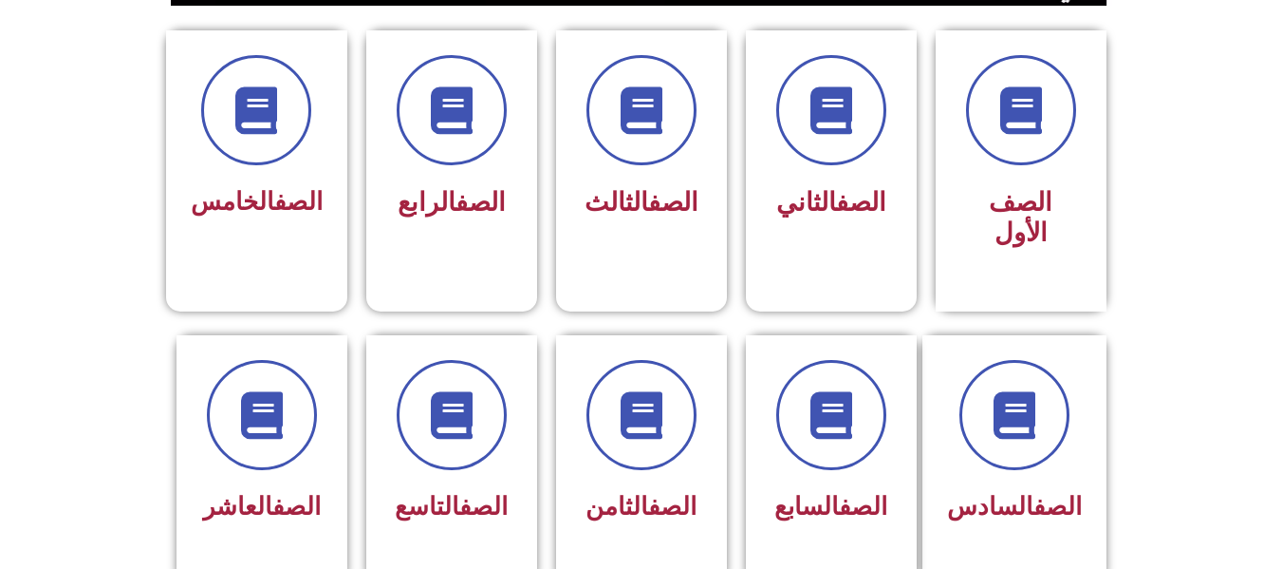
scroll to position [483, 0]
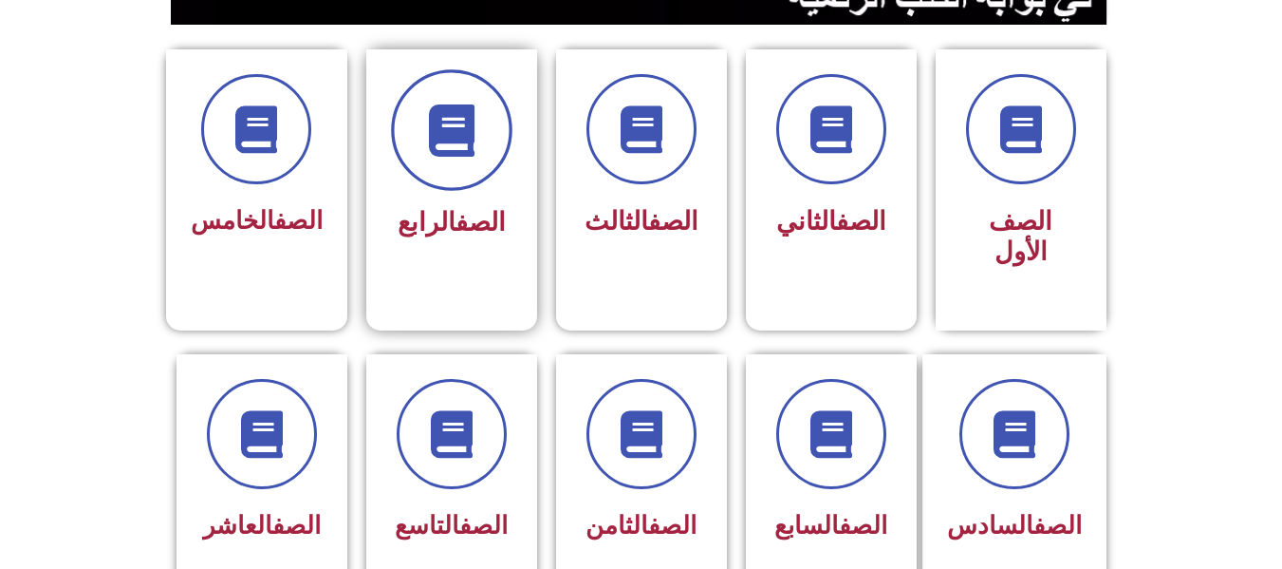
click at [431, 126] on icon at bounding box center [451, 130] width 52 height 52
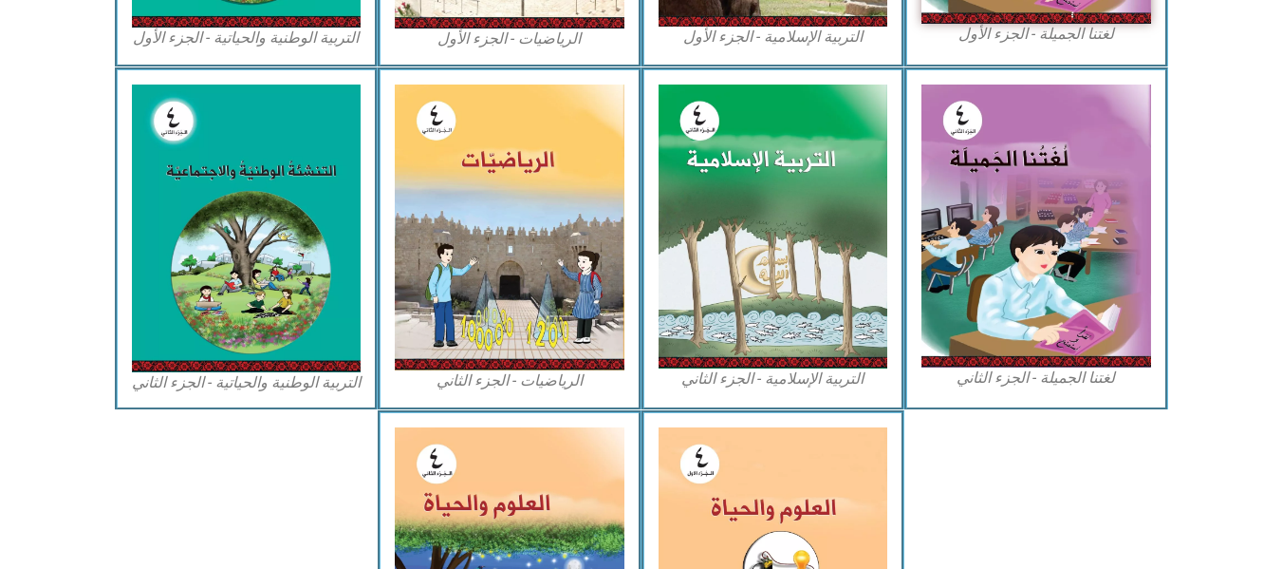
scroll to position [1108, 0]
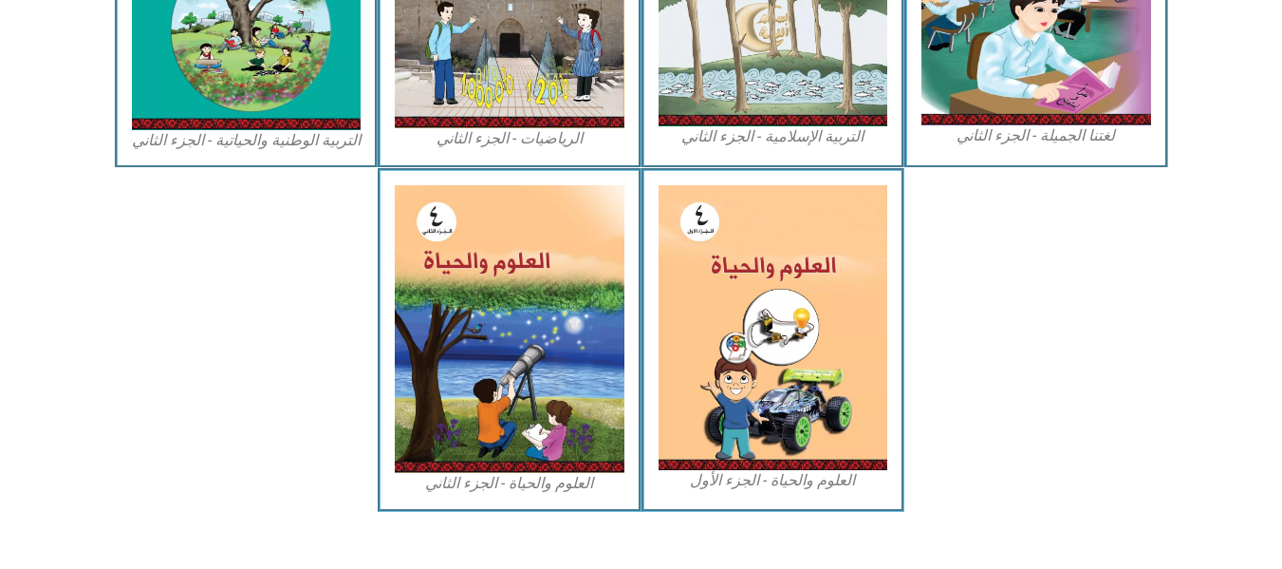
drag, startPoint x: 1294, startPoint y: 123, endPoint x: 1296, endPoint y: 473, distance: 349.3
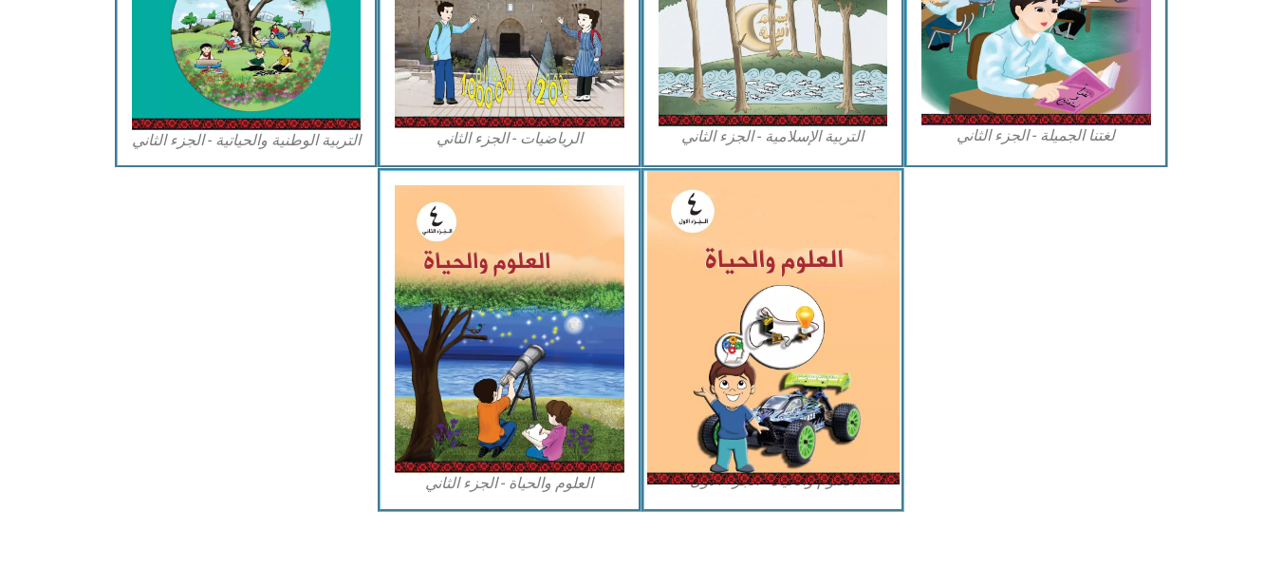
click at [775, 320] on img at bounding box center [772, 327] width 252 height 313
drag, startPoint x: 754, startPoint y: 332, endPoint x: 824, endPoint y: 343, distance: 71.0
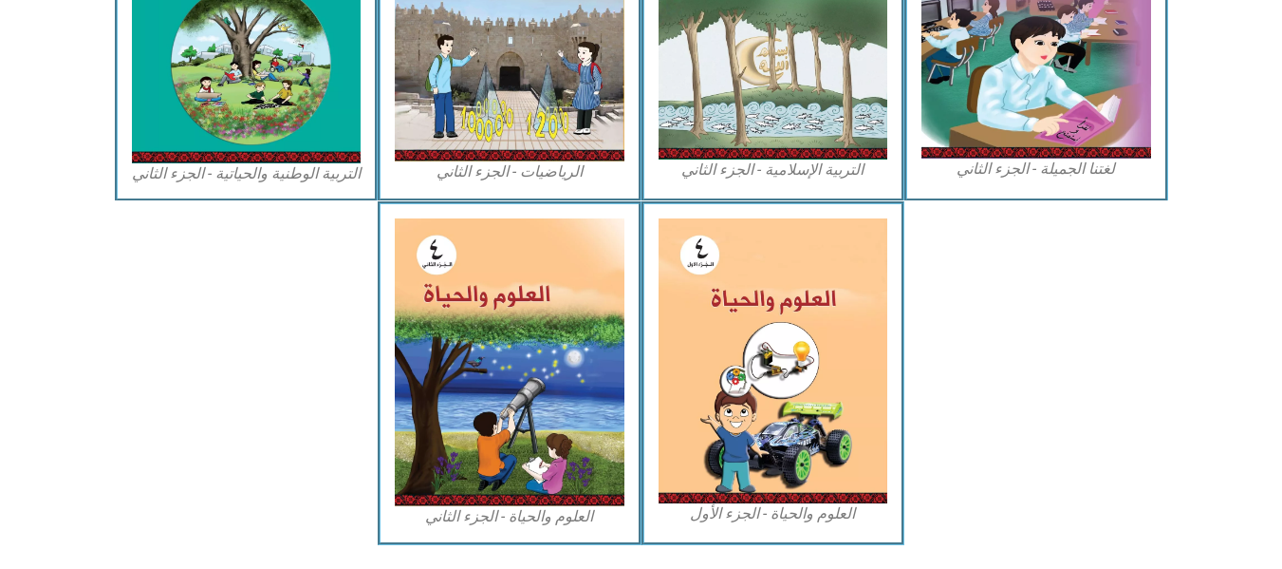
scroll to position [1131, 0]
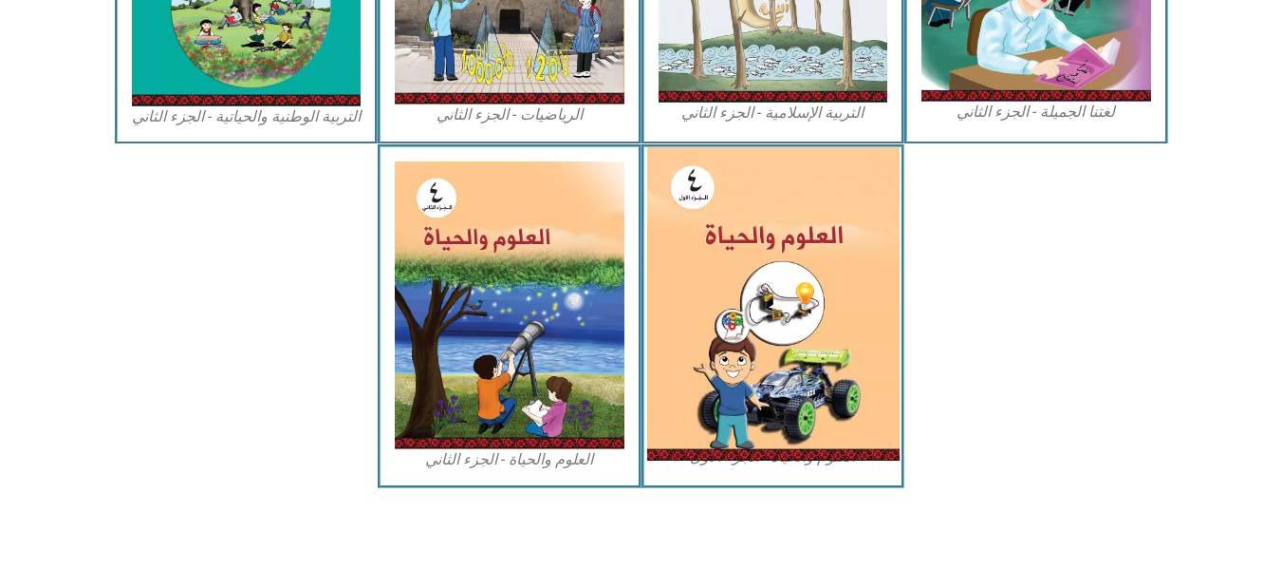
drag, startPoint x: 810, startPoint y: 308, endPoint x: 814, endPoint y: 194, distance: 114.0
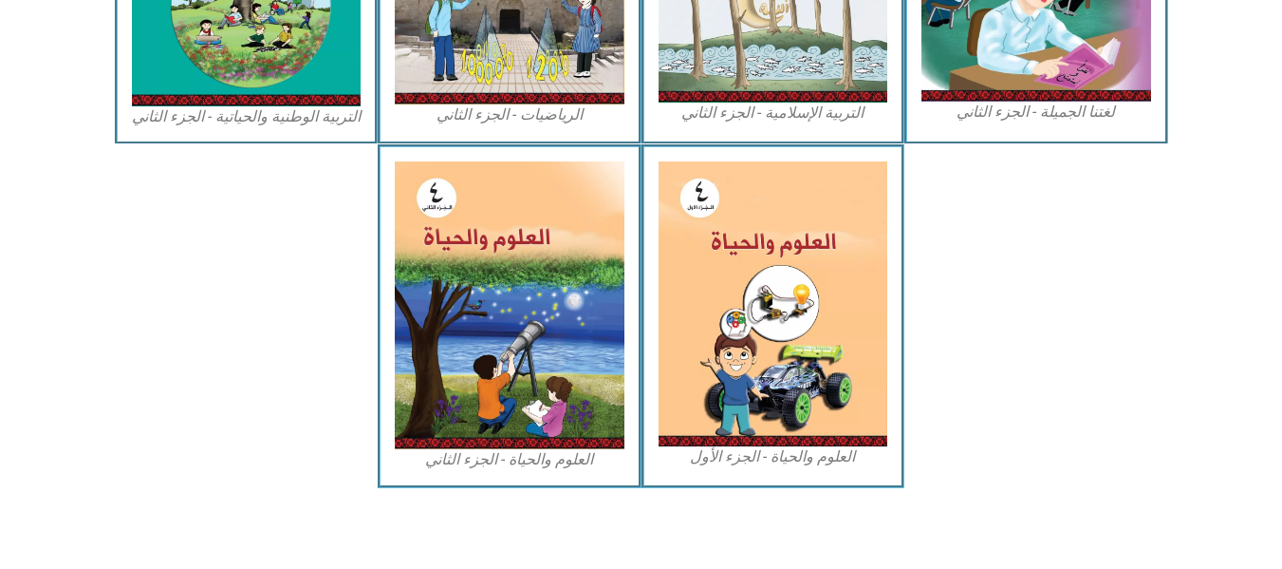
drag, startPoint x: 814, startPoint y: 194, endPoint x: 977, endPoint y: 338, distance: 217.2
click at [977, 338] on div at bounding box center [1037, 315] width 264 height 343
drag, startPoint x: 814, startPoint y: 253, endPoint x: 987, endPoint y: 338, distance: 192.3
click at [987, 338] on div at bounding box center [1037, 315] width 264 height 343
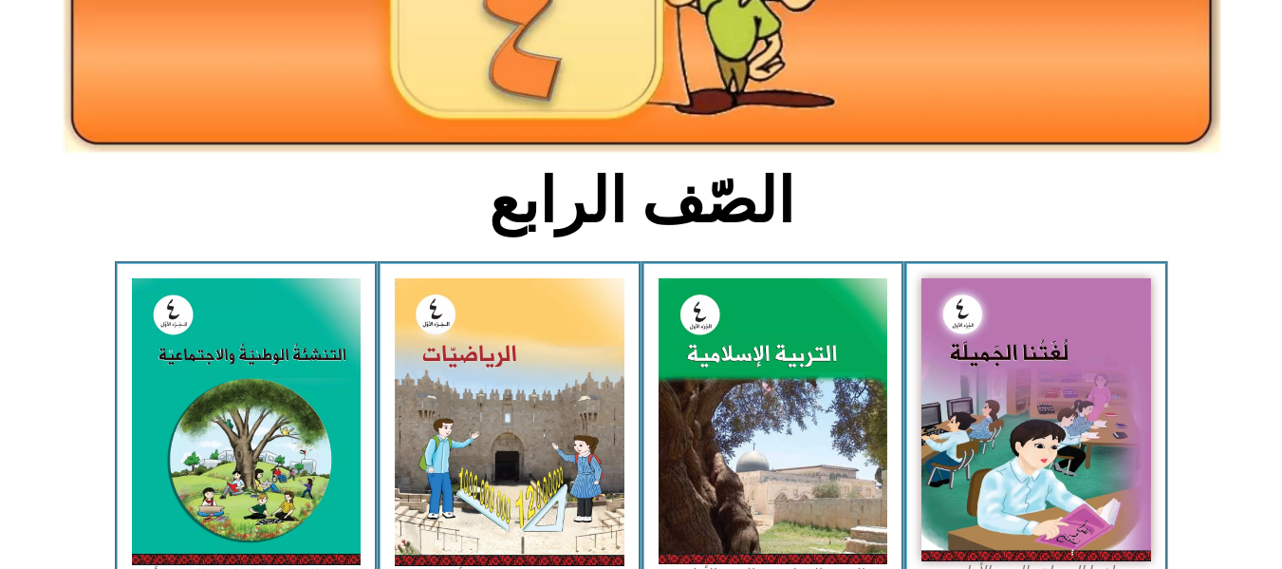
scroll to position [0, 0]
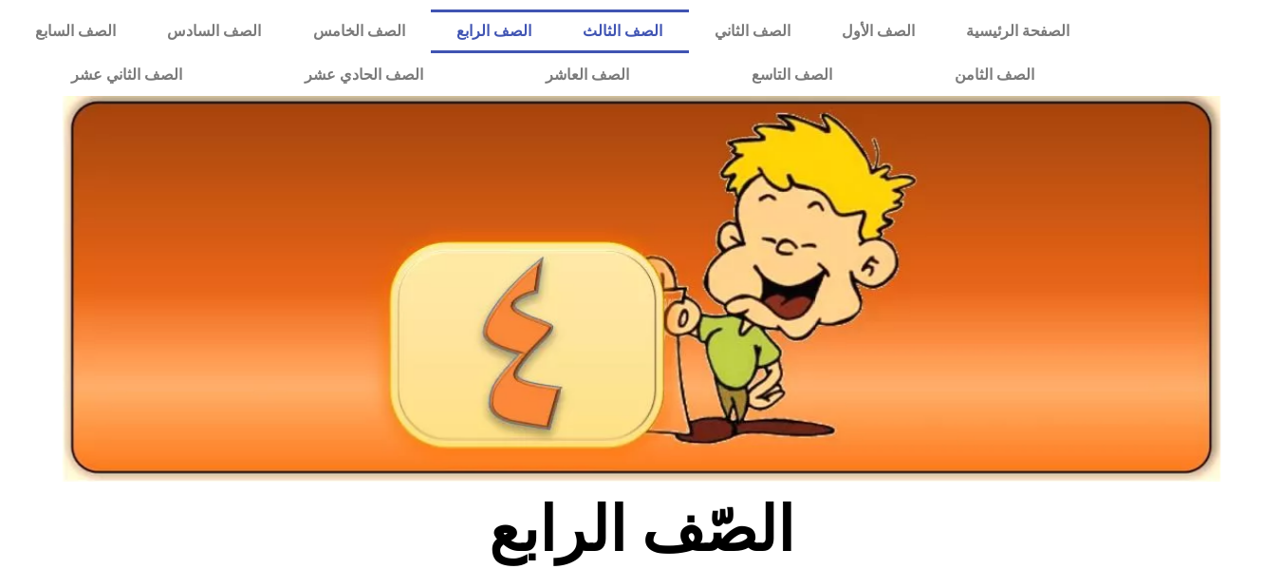
click at [688, 36] on link "الصف الثالث" at bounding box center [622, 31] width 131 height 44
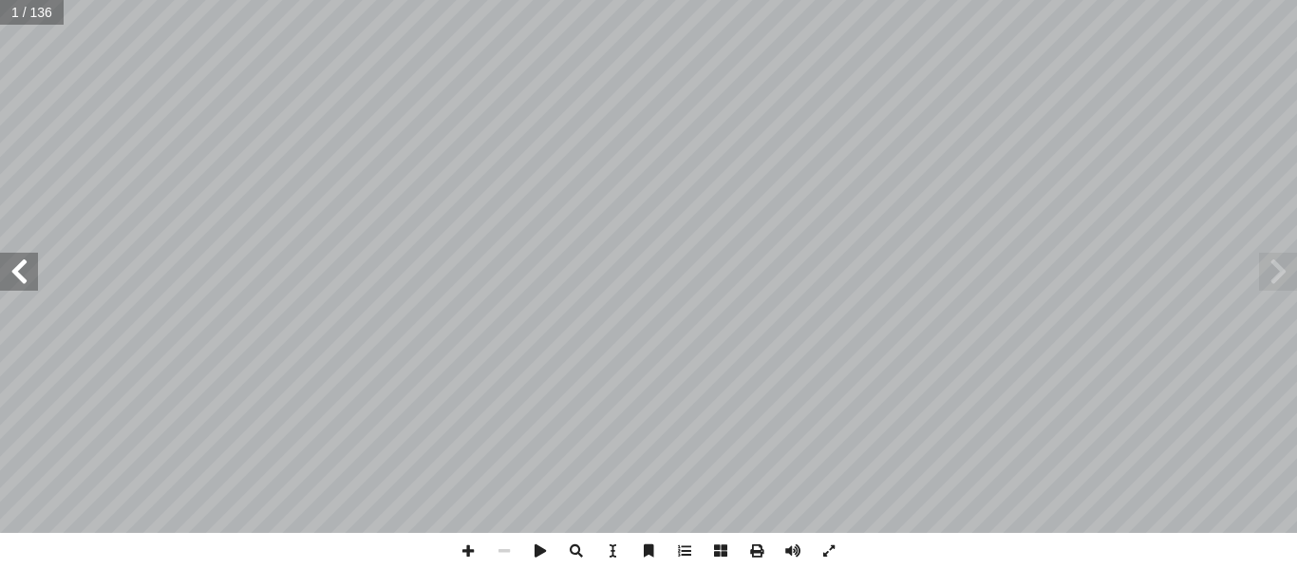
click at [15, 276] on span at bounding box center [19, 271] width 38 height 38
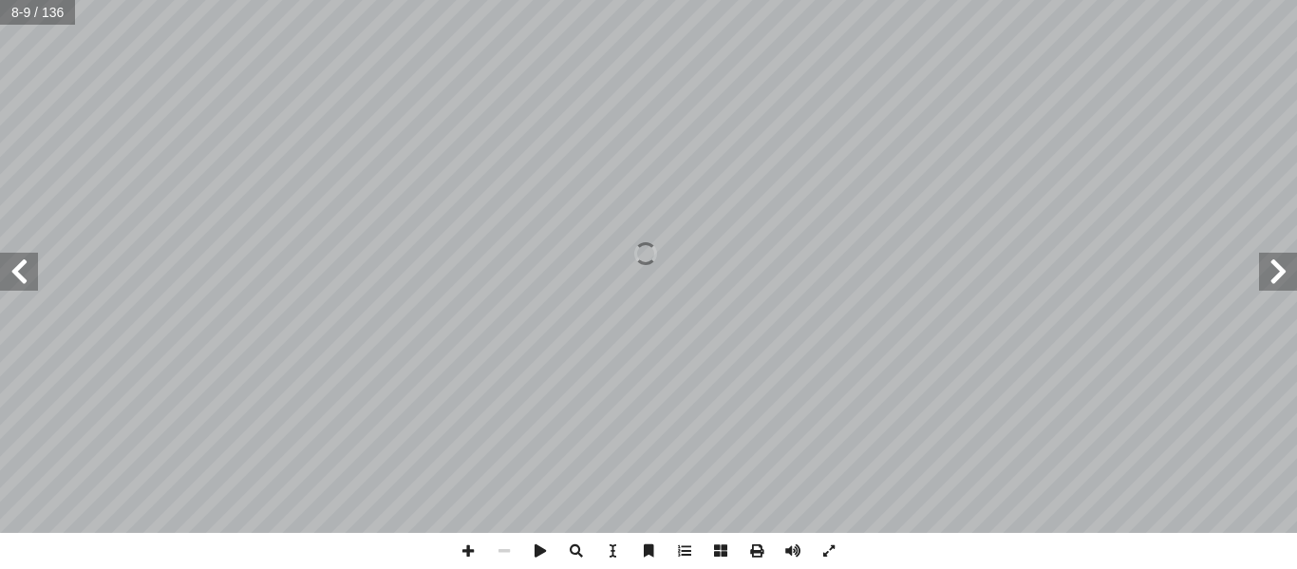
click at [1277, 278] on span at bounding box center [1278, 271] width 38 height 38
click at [828, 549] on span at bounding box center [829, 550] width 36 height 36
click at [511, 550] on span at bounding box center [504, 550] width 36 height 36
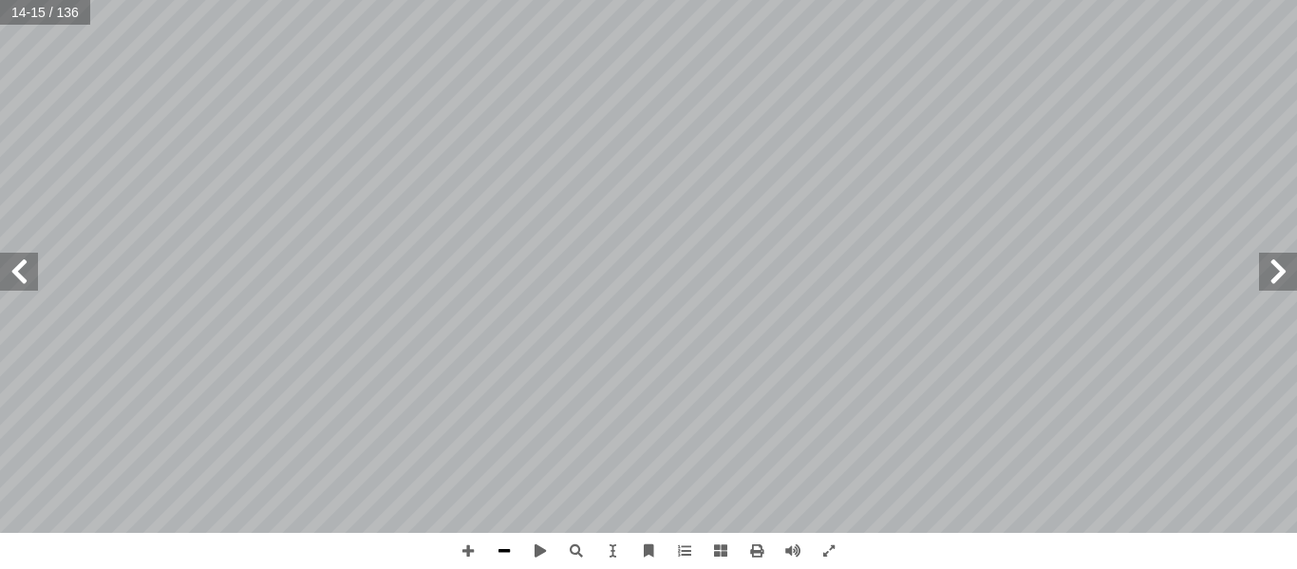
click at [511, 550] on span at bounding box center [504, 550] width 36 height 36
click at [685, 551] on span at bounding box center [684, 550] width 36 height 36
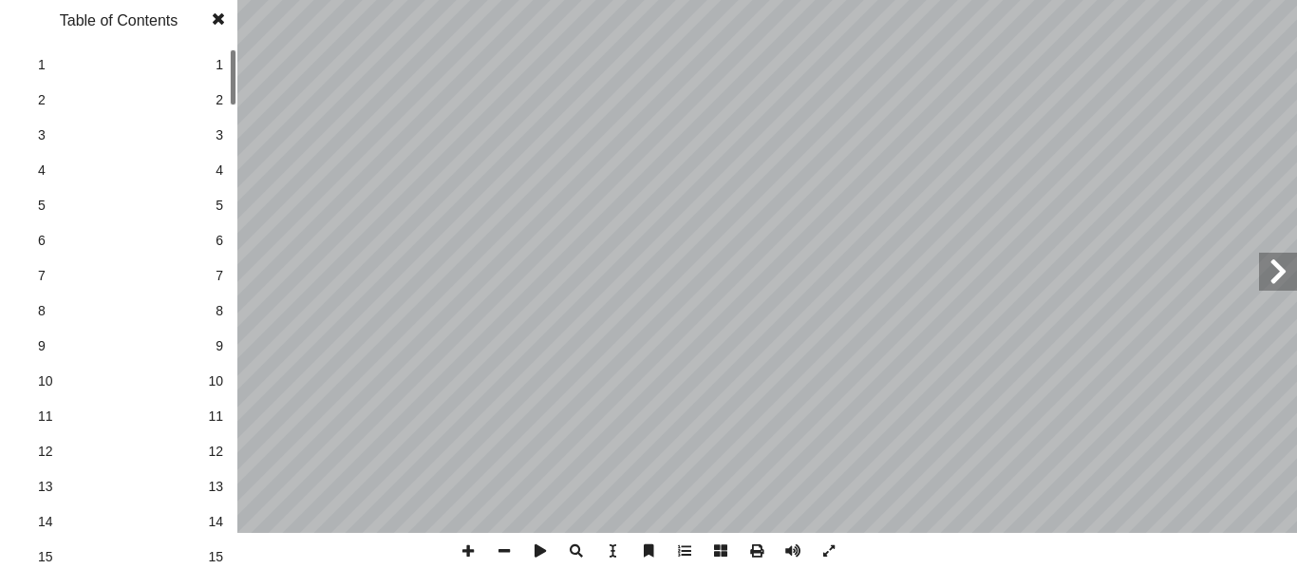
click at [685, 551] on span at bounding box center [684, 550] width 36 height 36
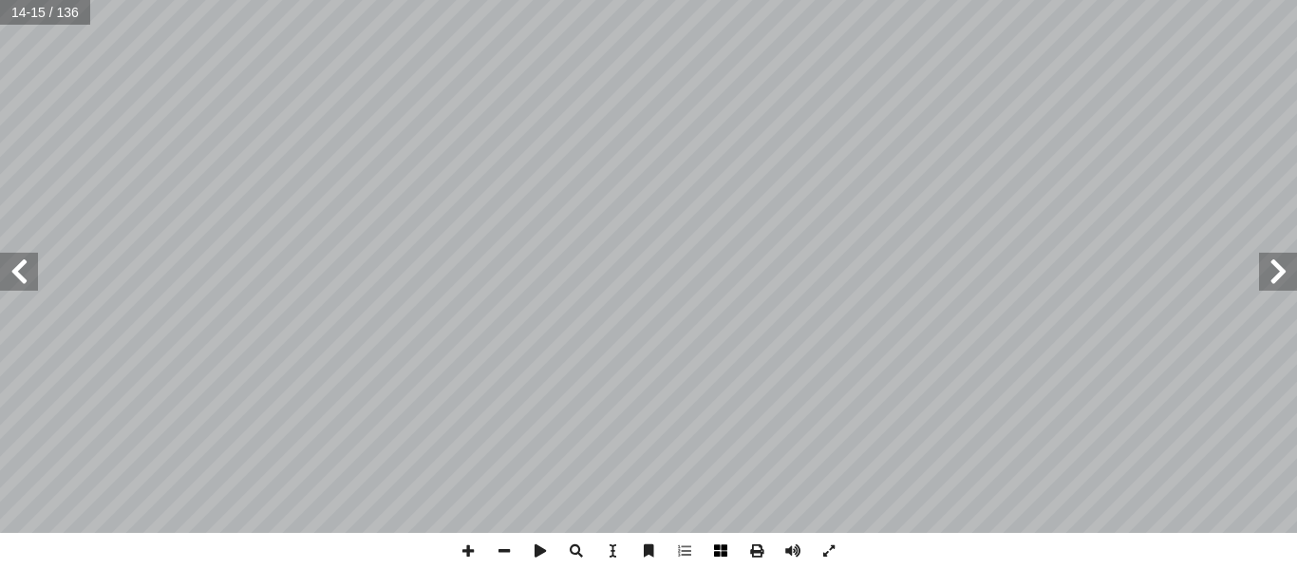
click at [729, 551] on span at bounding box center [720, 550] width 36 height 36
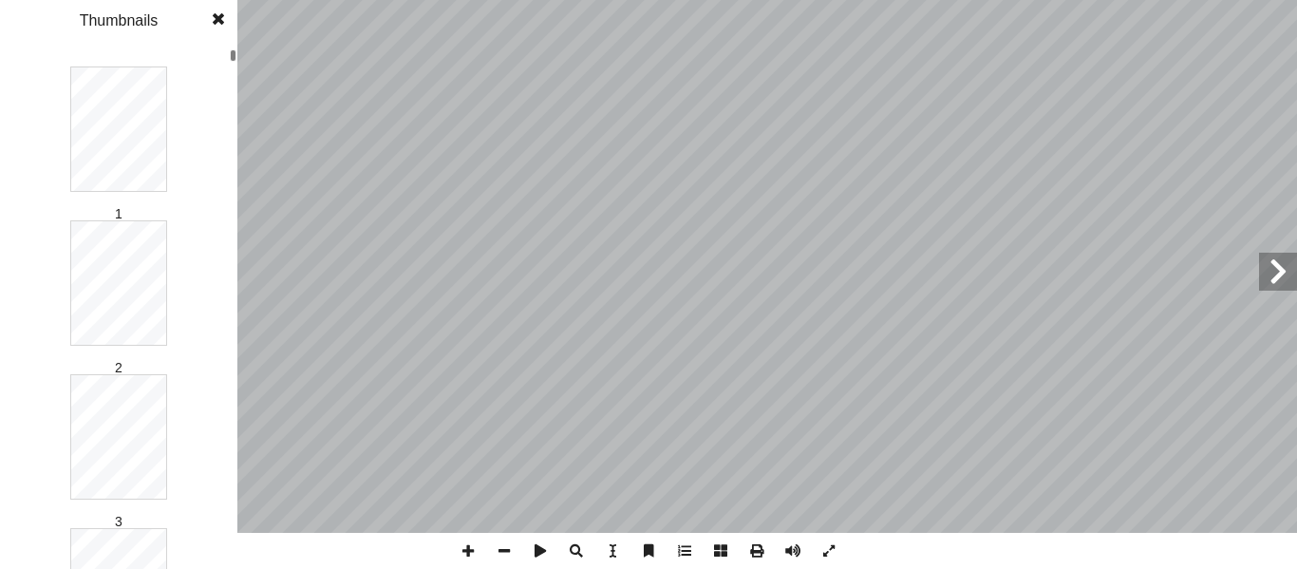
click at [722, 551] on span at bounding box center [720, 550] width 36 height 36
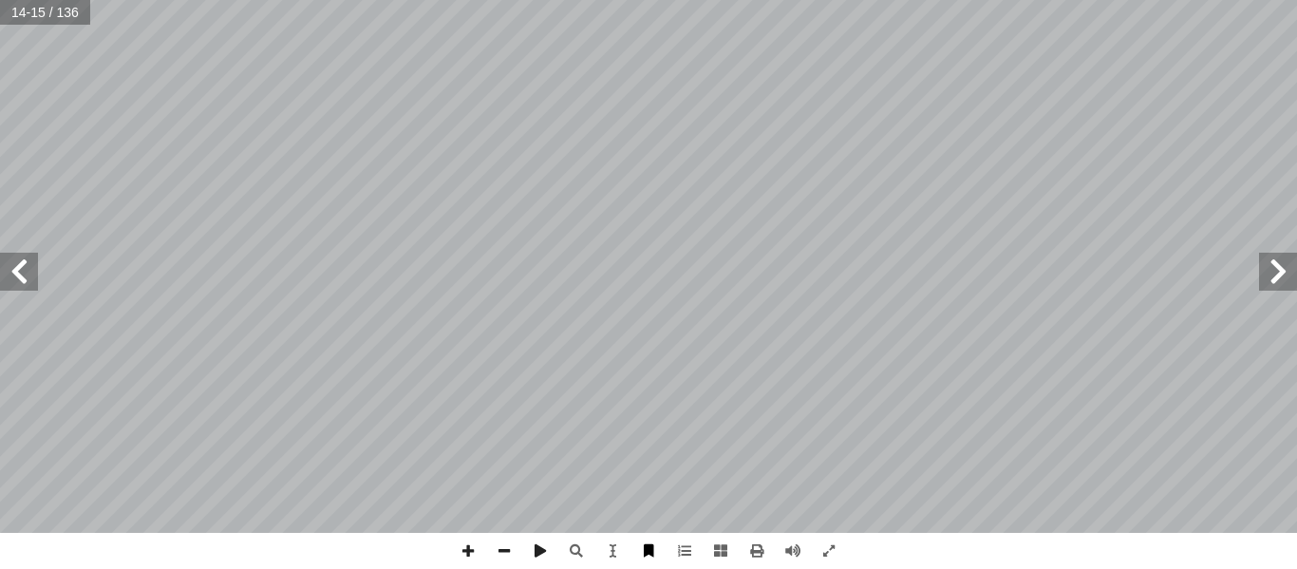
click at [646, 552] on span at bounding box center [648, 550] width 36 height 36
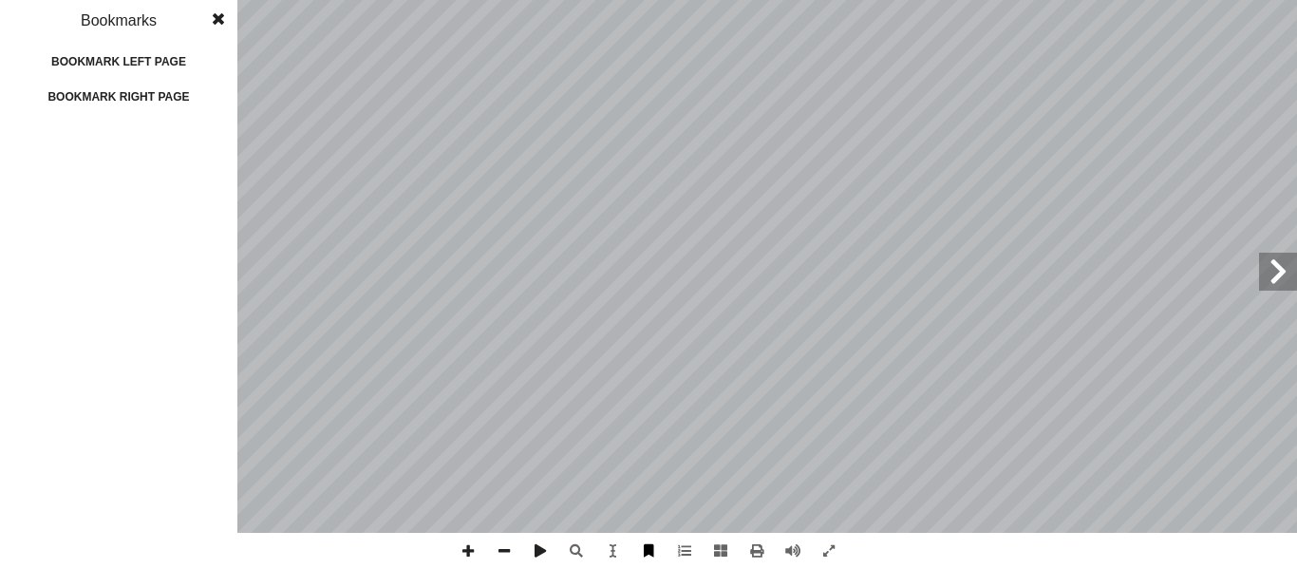
click at [646, 552] on span at bounding box center [648, 550] width 36 height 36
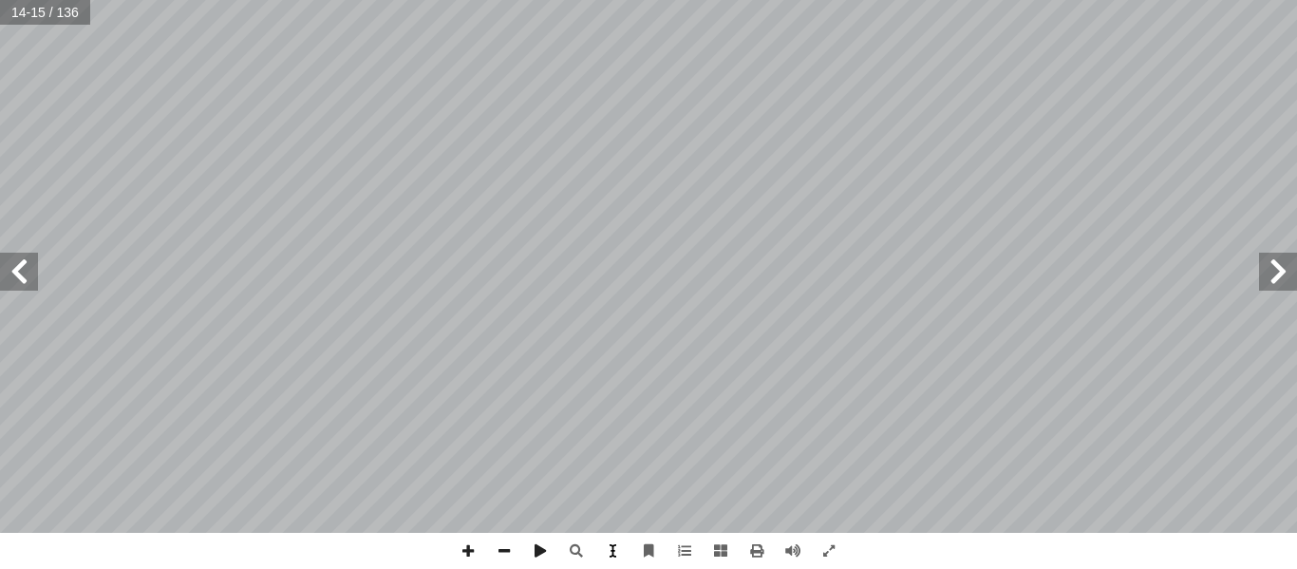
click at [611, 550] on span at bounding box center [612, 550] width 36 height 36
click at [827, 547] on span at bounding box center [829, 550] width 36 height 36
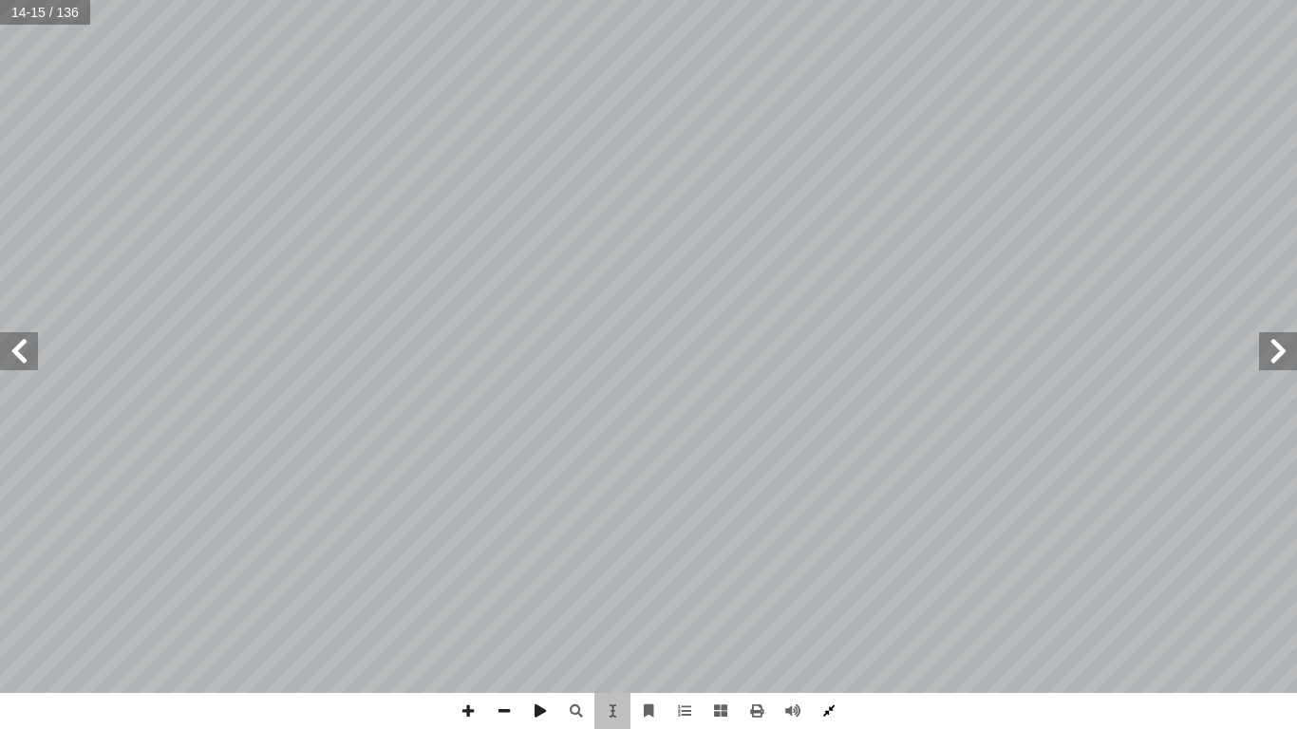
click at [827, 568] on span at bounding box center [829, 711] width 36 height 36
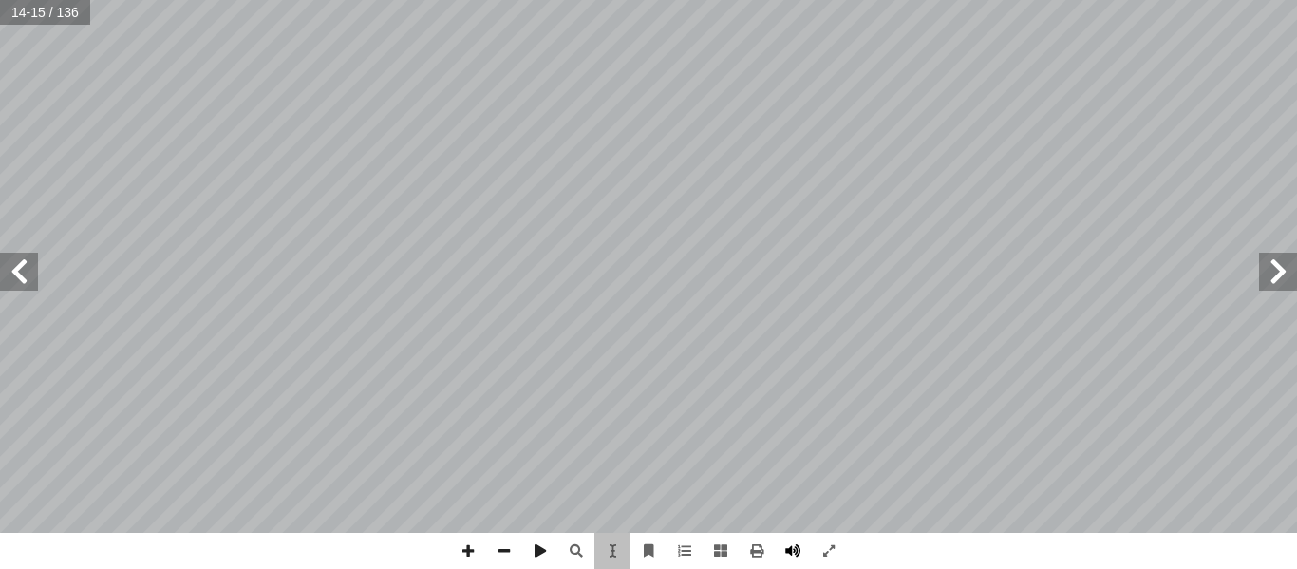
click at [784, 550] on span at bounding box center [792, 550] width 36 height 36
click at [786, 550] on span at bounding box center [792, 550] width 36 height 36
click at [756, 551] on span at bounding box center [756, 550] width 36 height 36
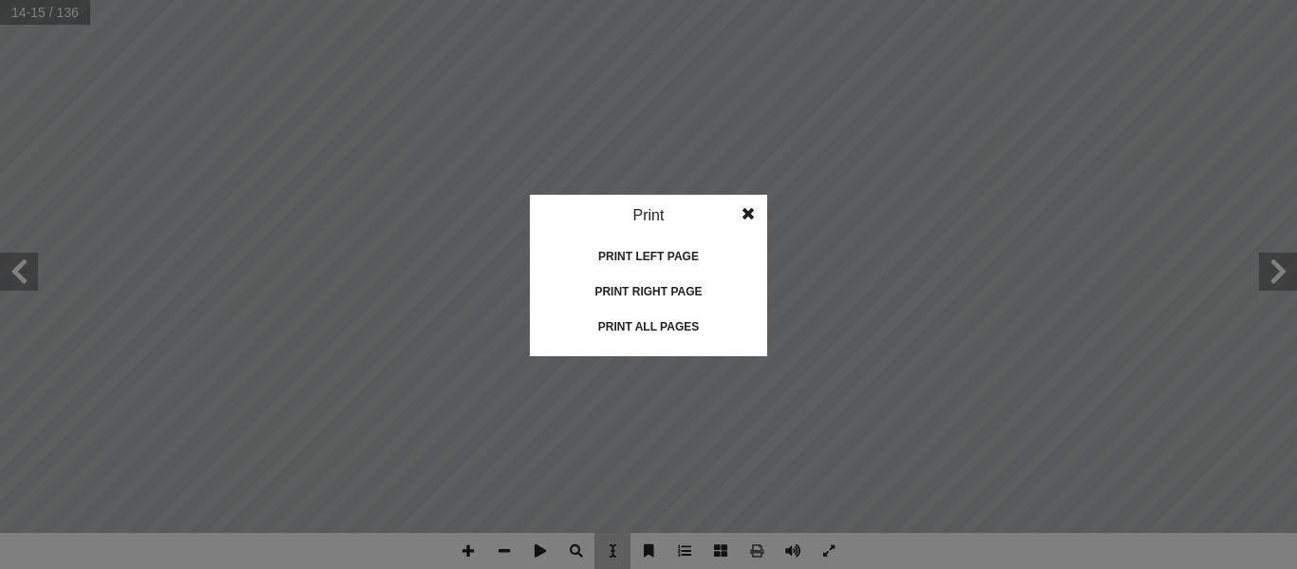
click at [746, 213] on span at bounding box center [748, 214] width 34 height 38
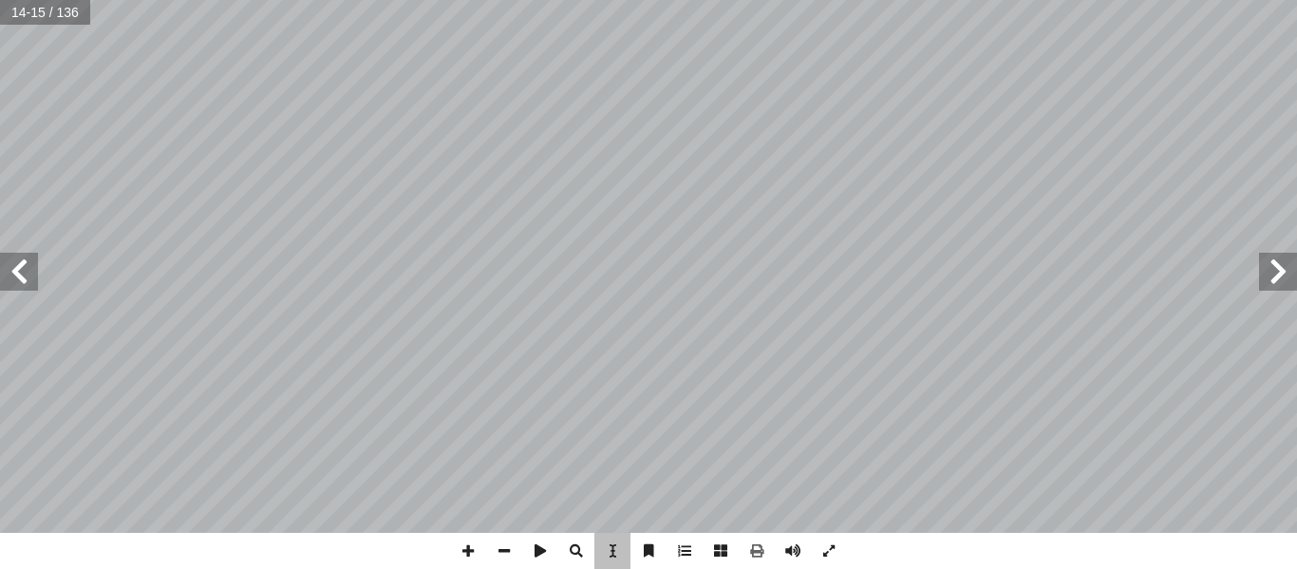
drag, startPoint x: 518, startPoint y: 306, endPoint x: 856, endPoint y: 281, distance: 338.8
click at [856, 281] on div "10 3 . ئي ؟ � لغذ � لهرم � في ٍ ء � غذ ِ مجموعة ُ صغر أ ما � ٤ . معتدلة؟ ٍ ات ّ…" at bounding box center [836, 267] width 376 height 486
click at [503, 540] on span at bounding box center [504, 550] width 36 height 36
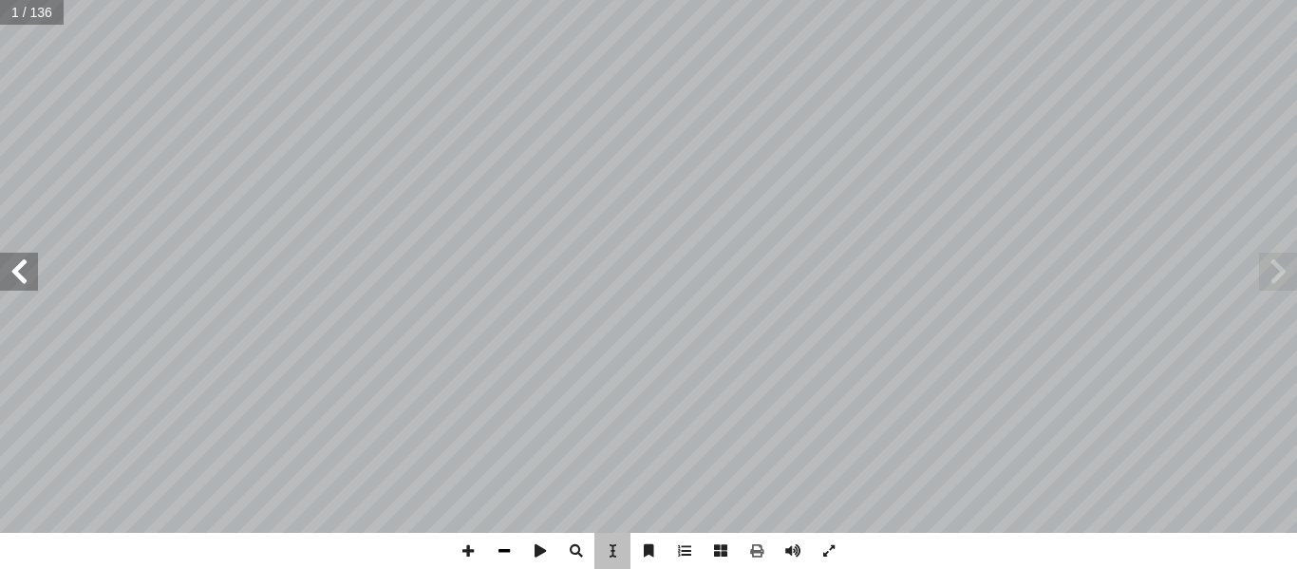
click at [503, 540] on span at bounding box center [504, 550] width 36 height 36
click at [21, 262] on span at bounding box center [19, 271] width 38 height 38
drag, startPoint x: 302, startPoint y: 215, endPoint x: 543, endPoint y: 551, distance: 413.5
click at [543, 551] on span at bounding box center [540, 550] width 36 height 36
click at [535, 543] on span at bounding box center [540, 550] width 36 height 36
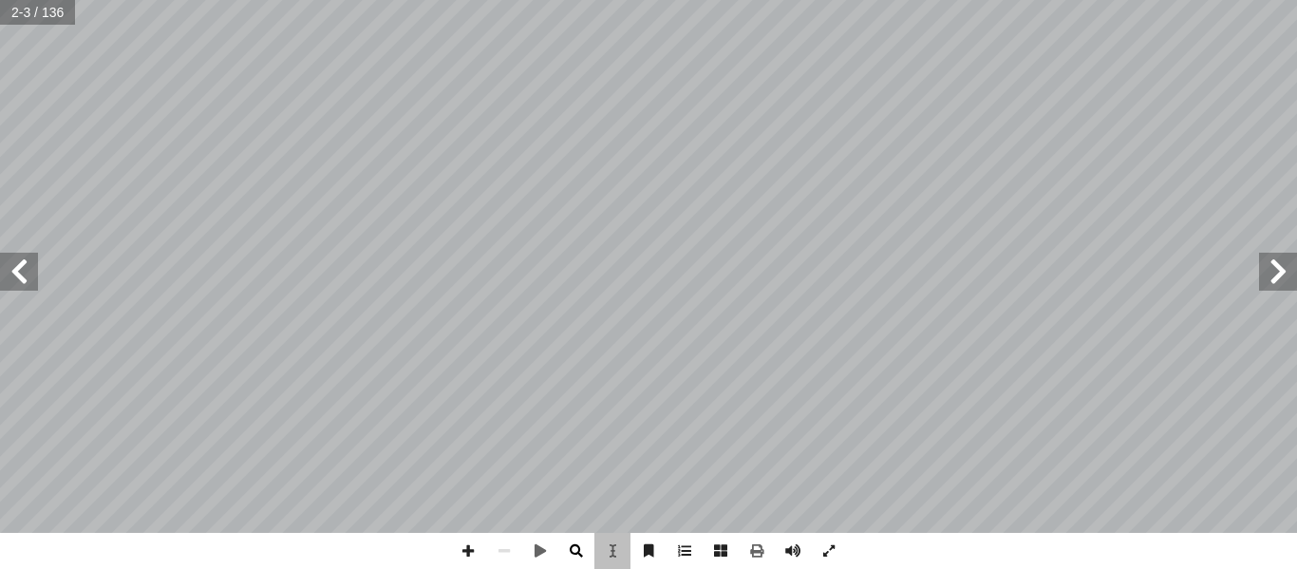
click at [576, 546] on span at bounding box center [576, 550] width 36 height 36
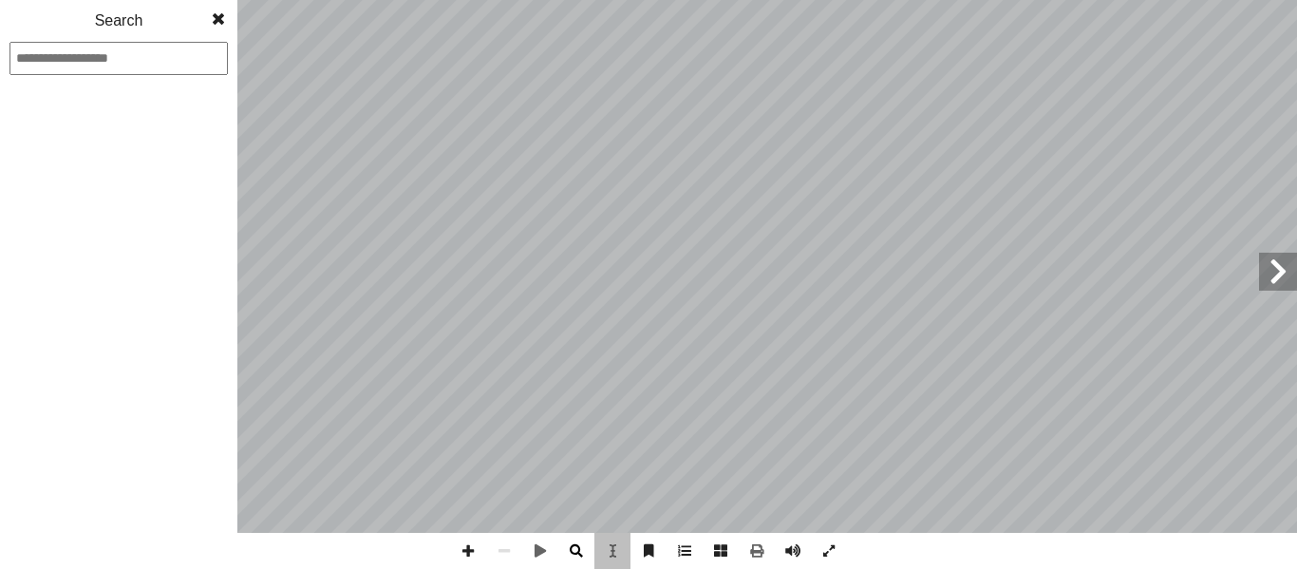
click at [576, 546] on span at bounding box center [576, 550] width 36 height 36
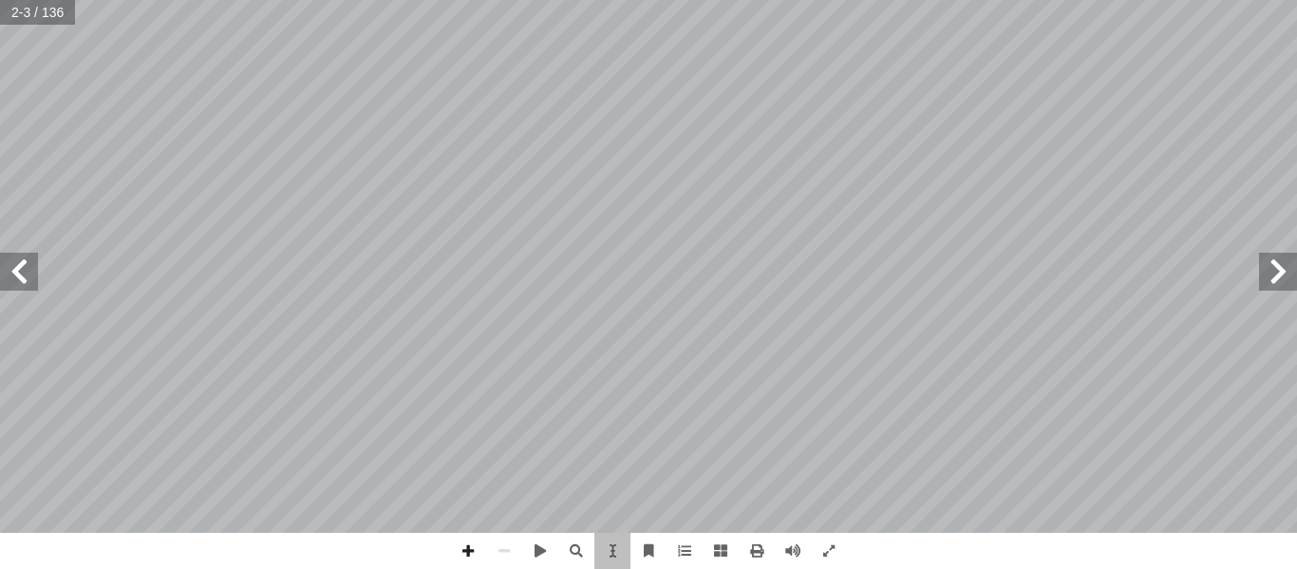
drag, startPoint x: 822, startPoint y: 261, endPoint x: 993, endPoint y: 320, distance: 180.7
click at [993, 320] on div "قررت وزارة التربية والتعليم في دولة فلسطين من العام الدراسي 201٥ / 2016 م ً تدر…" at bounding box center [833, 266] width 371 height 479
click at [717, 546] on span at bounding box center [720, 550] width 36 height 36
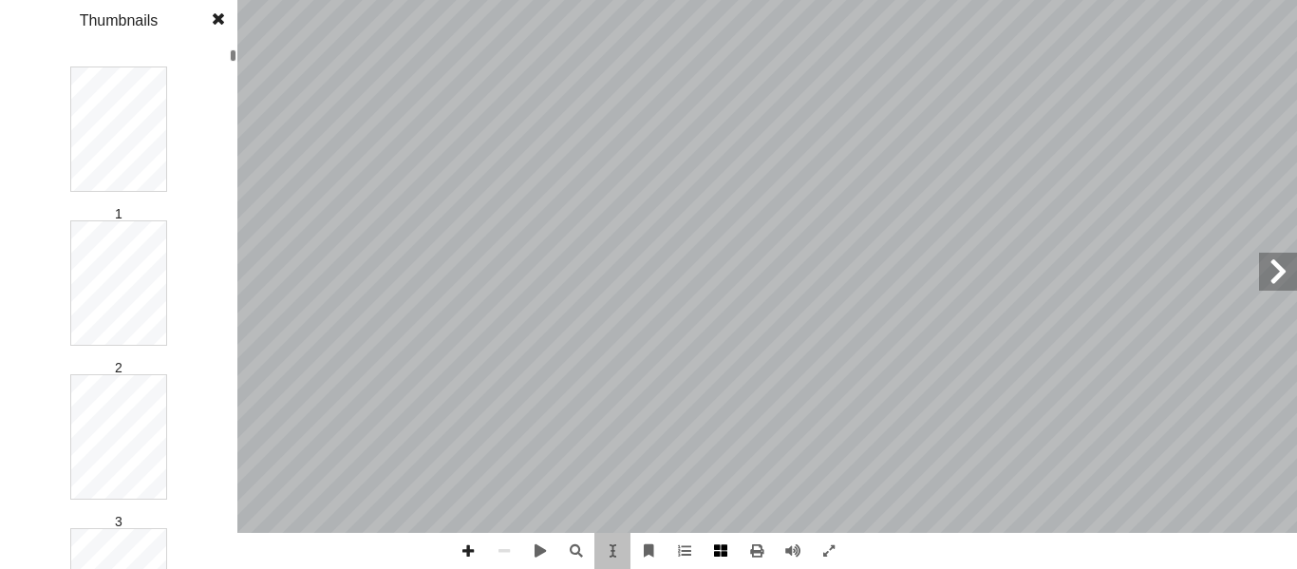
click at [717, 546] on span at bounding box center [720, 550] width 36 height 36
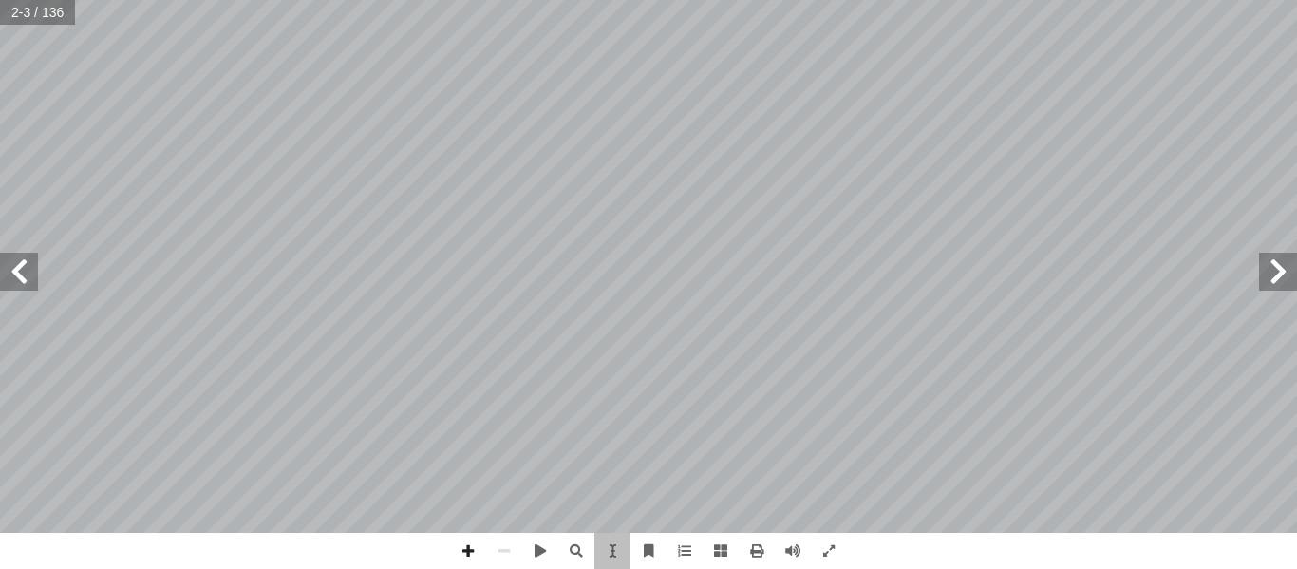
click at [328, 191] on div "تـقـديــم لــذي � مــر أ ل� � ة، أ ا لنشــ � قعيــة � لــى و إ لمســتند � � لحا…" at bounding box center [462, 266] width 371 height 479
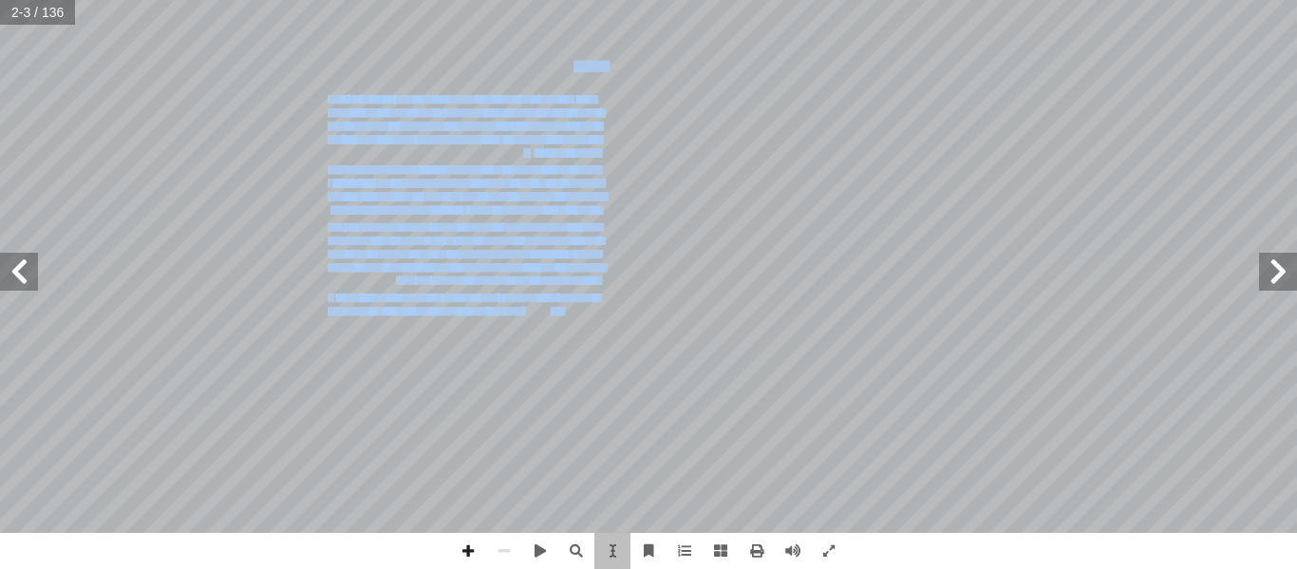
drag, startPoint x: 308, startPoint y: 192, endPoint x: 544, endPoint y: 310, distance: 263.6
click at [544, 310] on div "تـقـديــم لــذي � مــر أ ل� � ة، أ ا لنشــ � قعيــة � لــى و إ لمســتند � � لحا…" at bounding box center [462, 266] width 371 height 479
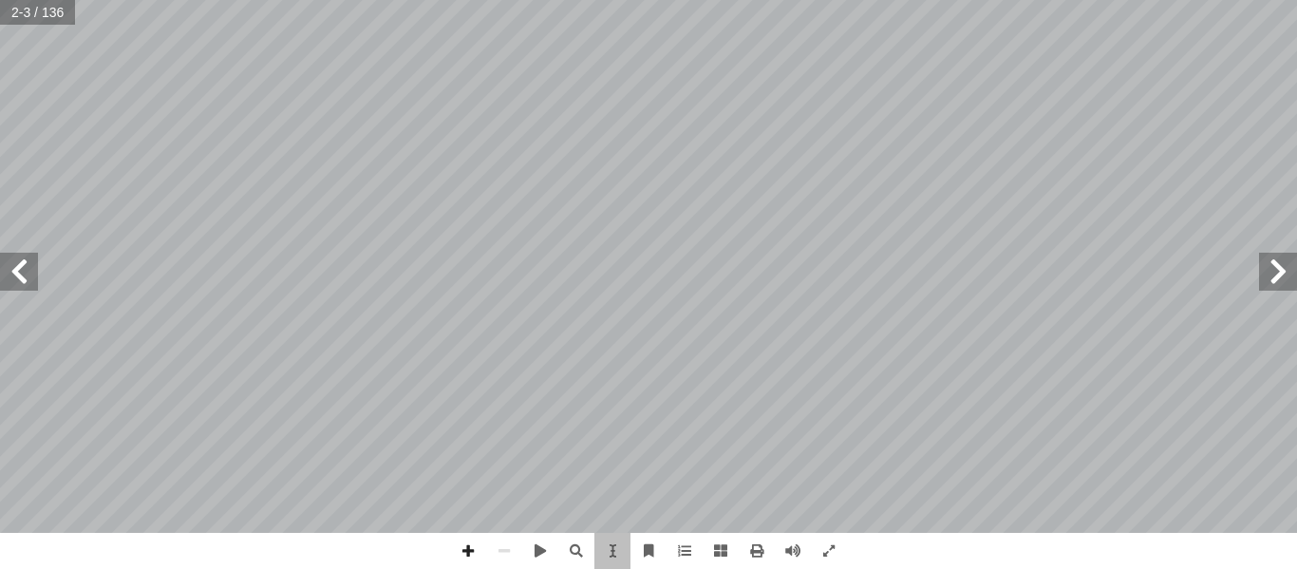
click at [944, 504] on div "قررت وزارة التربية والتعليم في دولة فلسطين من العام الدراسي 201٥ / 2016 م ً تدر…" at bounding box center [833, 266] width 371 height 479
click at [842, 547] on span at bounding box center [829, 550] width 36 height 36
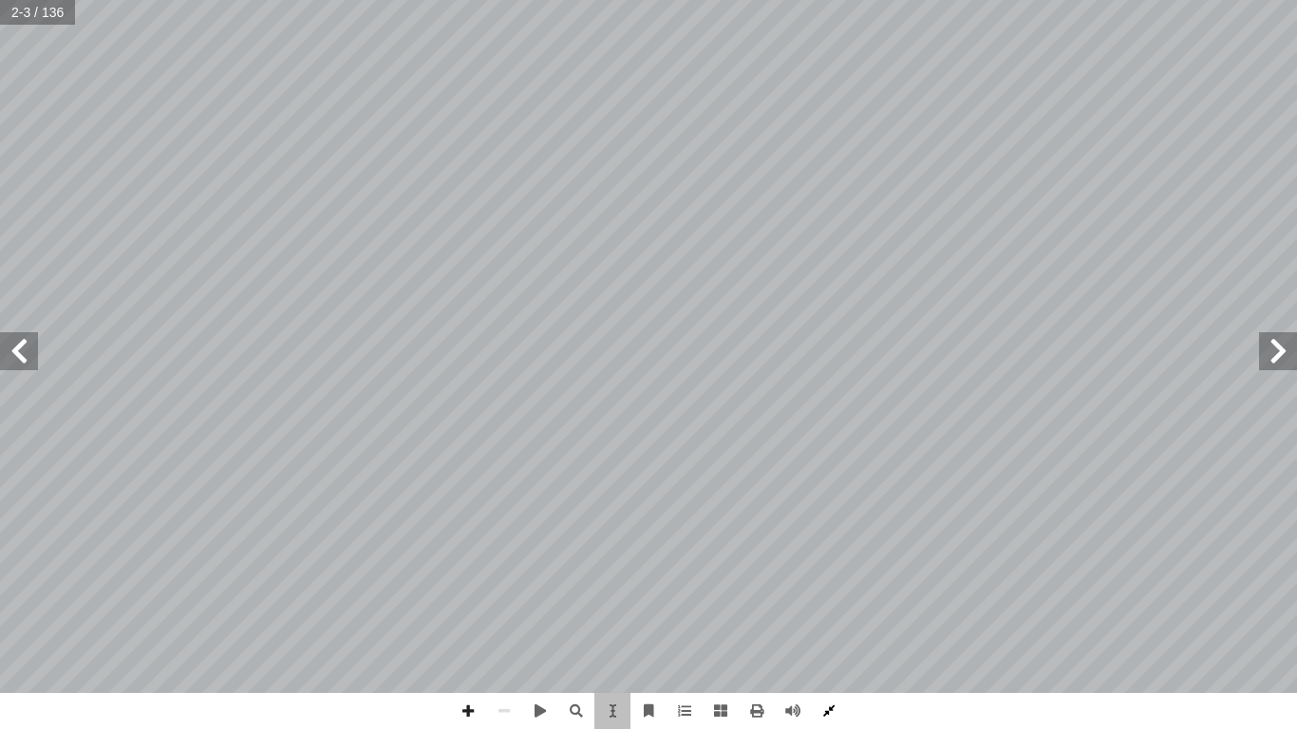
click at [838, 568] on span at bounding box center [829, 711] width 36 height 36
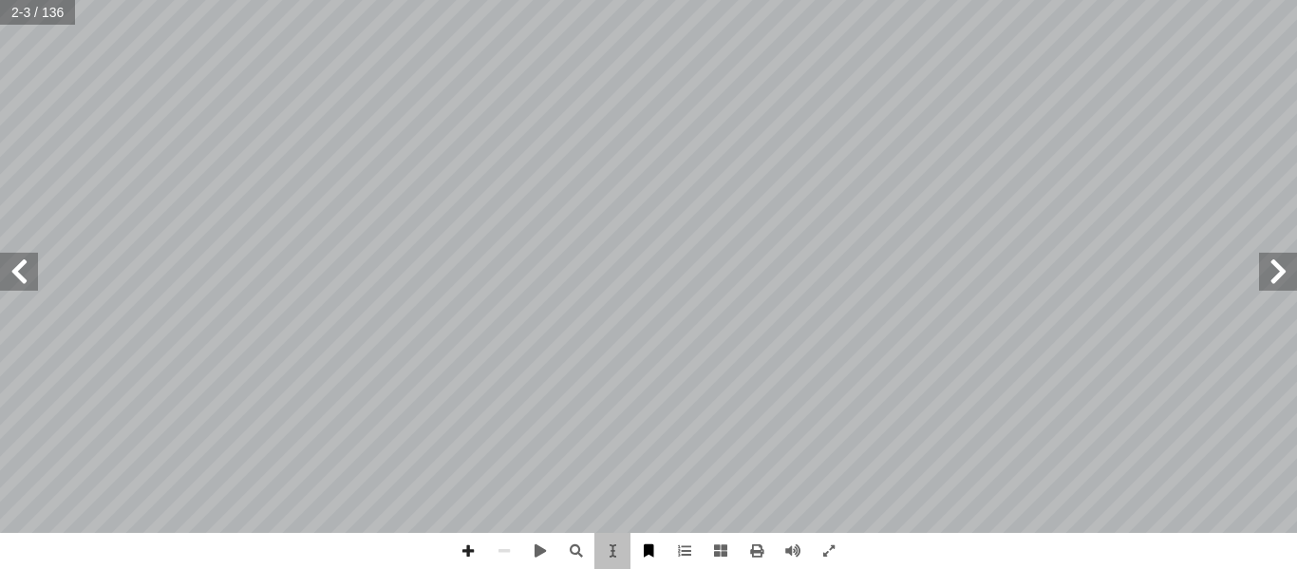
click at [644, 547] on span at bounding box center [648, 550] width 36 height 36
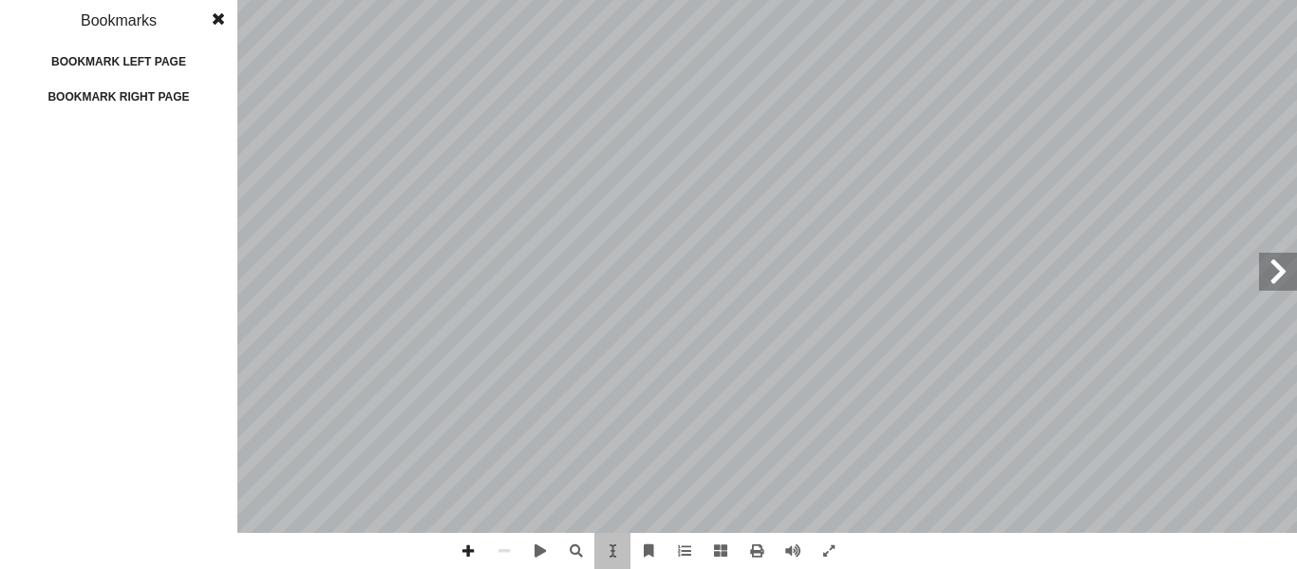
click at [158, 93] on div "Bookmark right page" at bounding box center [119, 97] width 190 height 30
click at [147, 51] on div "Bookmark left page" at bounding box center [119, 62] width 190 height 30
click at [173, 152] on span at bounding box center [174, 144] width 11 height 23
click at [176, 144] on span at bounding box center [174, 143] width 11 height 15
drag, startPoint x: 50, startPoint y: 0, endPoint x: 788, endPoint y: 314, distance: 801.6
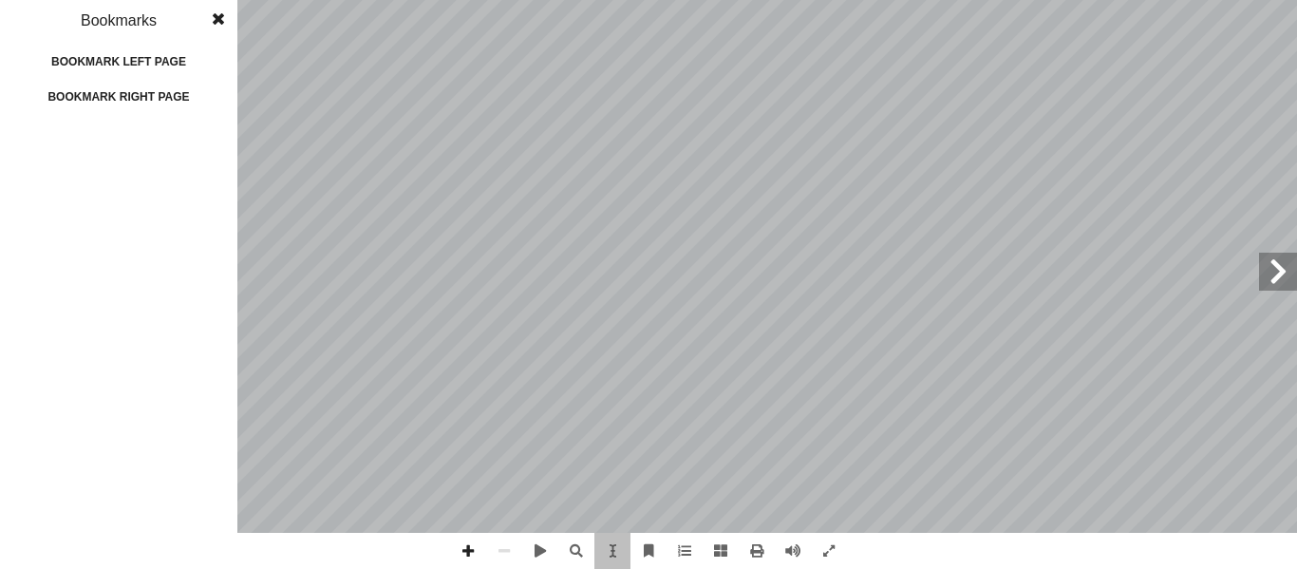
click at [788, 314] on div "قررت وزارة التربية والتعليم في دولة فلسطين من العام الدراسي 201٥ / 2016 م ً تدر…" at bounding box center [833, 266] width 371 height 479
click at [937, 159] on div "قررت وزارة التربية والتعليم في دولة فلسطين من العام الدراسي 201٥ / 2016 م ً تدر…" at bounding box center [833, 266] width 371 height 479
click at [216, 16] on span at bounding box center [218, 19] width 34 height 38
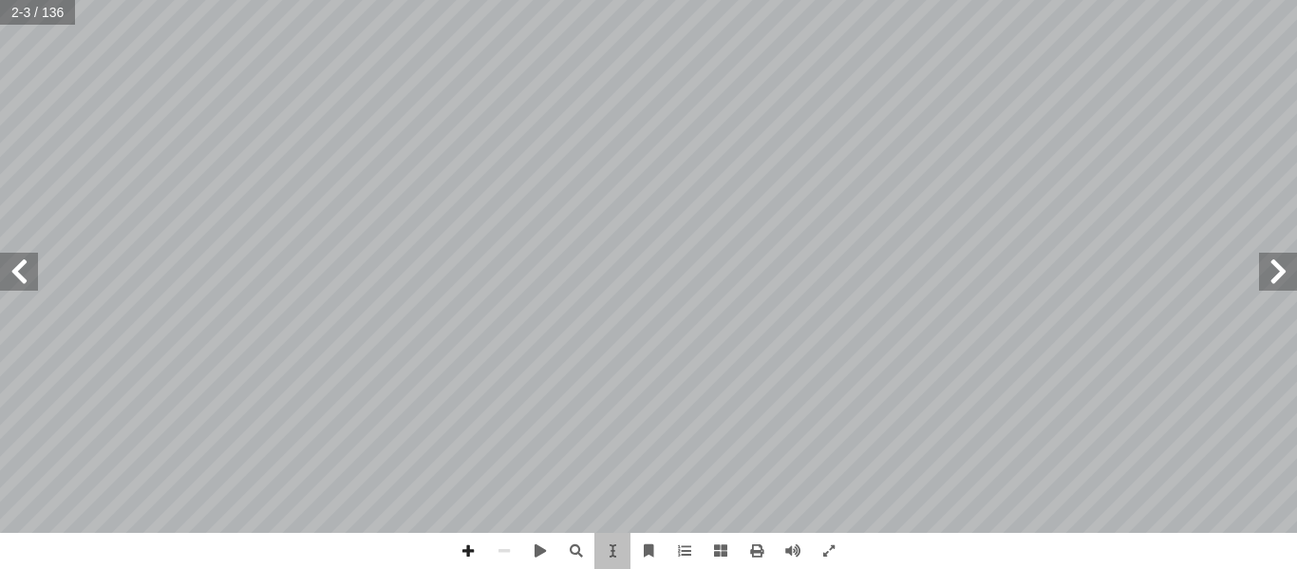
click at [25, 267] on span at bounding box center [19, 271] width 38 height 38
click at [804, 547] on span at bounding box center [792, 550] width 36 height 36
click at [0, 264] on span at bounding box center [19, 271] width 38 height 38
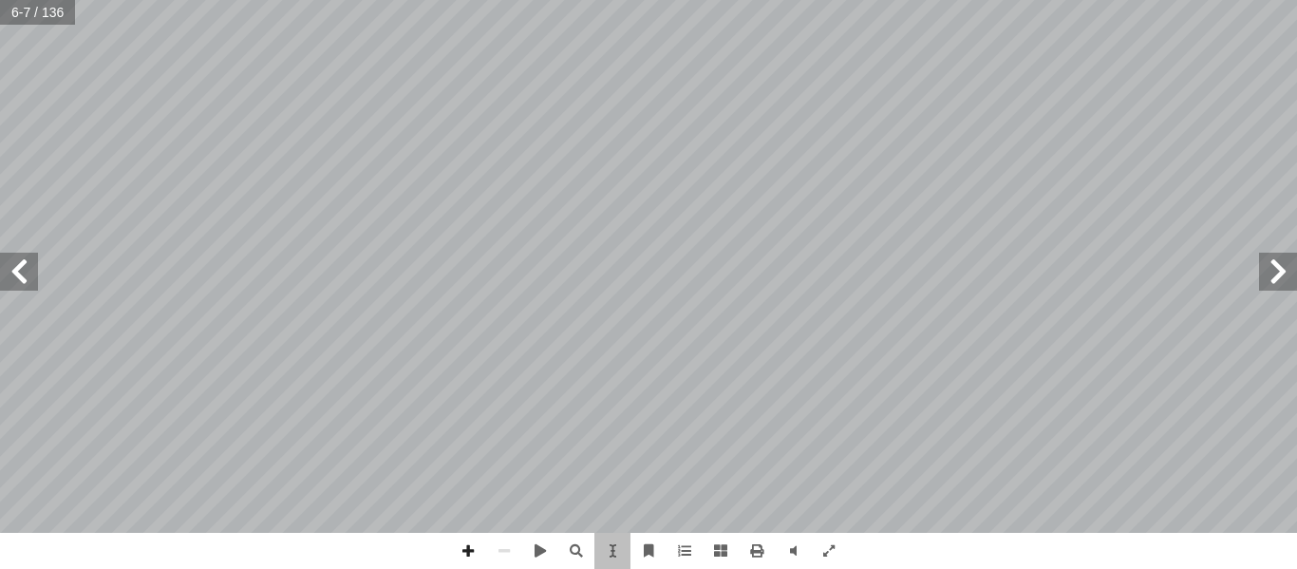
click at [0, 264] on span at bounding box center [19, 271] width 38 height 38
click at [512, 426] on div "9 اني: الغذاء المتوازن ّ رس الث ّ الد ُّ الغذائي ُ م َ ر َ اله :) 1 نشاط( لتي ت…" at bounding box center [462, 266] width 371 height 479
click at [16, 265] on span at bounding box center [19, 271] width 38 height 38
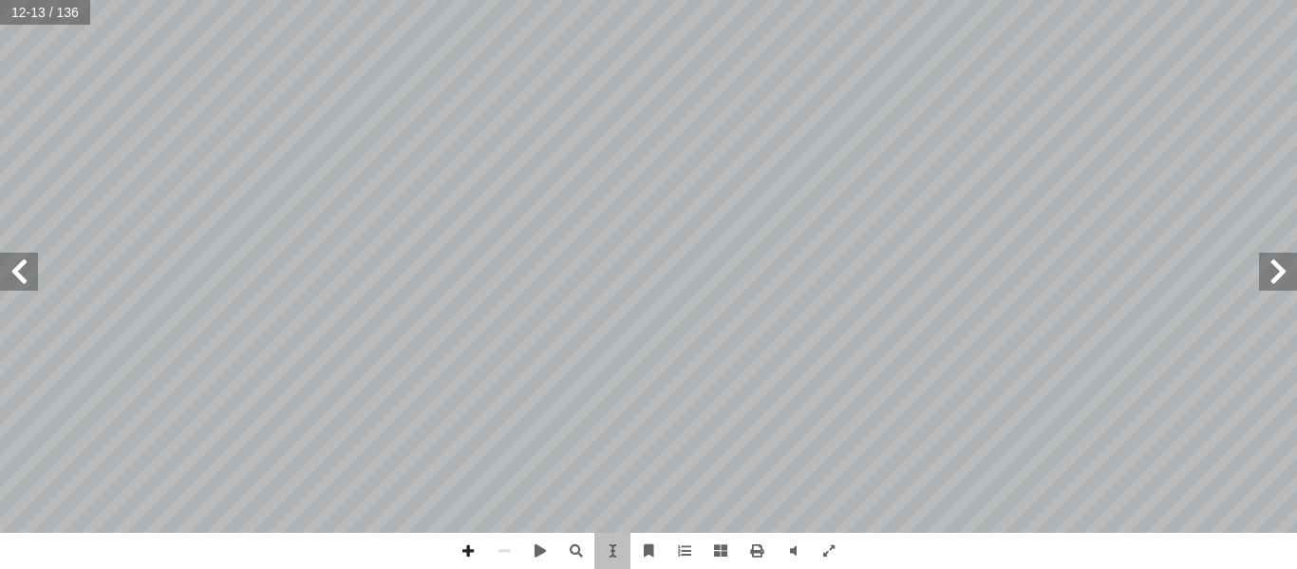
click at [16, 265] on span at bounding box center [19, 271] width 38 height 38
click at [1267, 278] on span at bounding box center [1278, 271] width 38 height 38
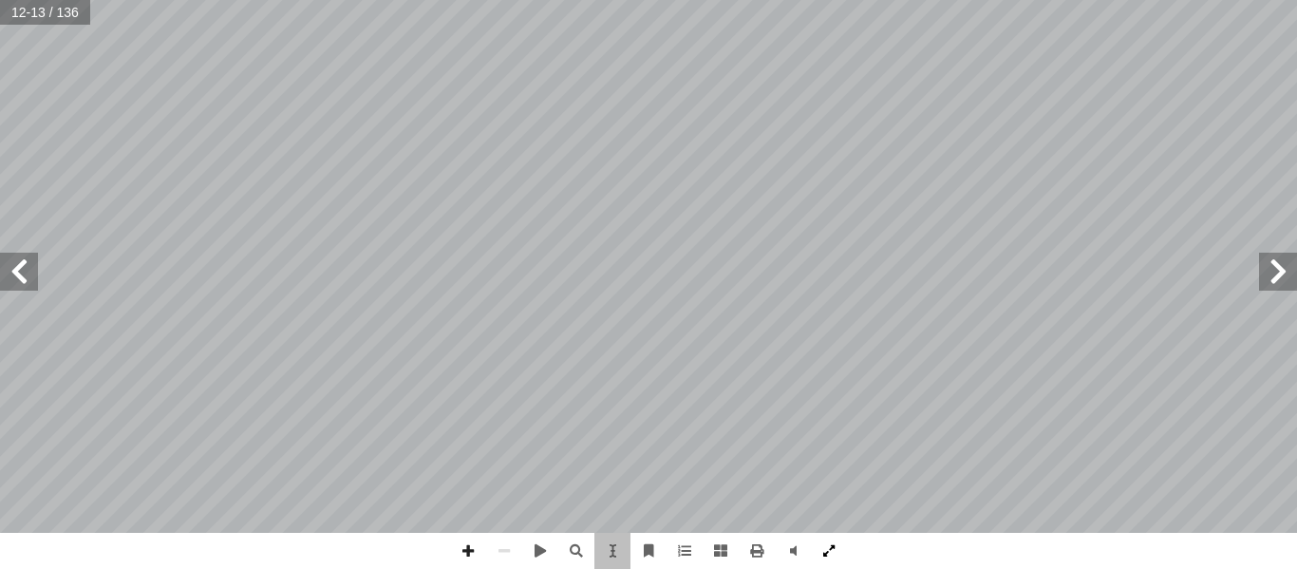
click at [837, 548] on span at bounding box center [829, 550] width 36 height 36
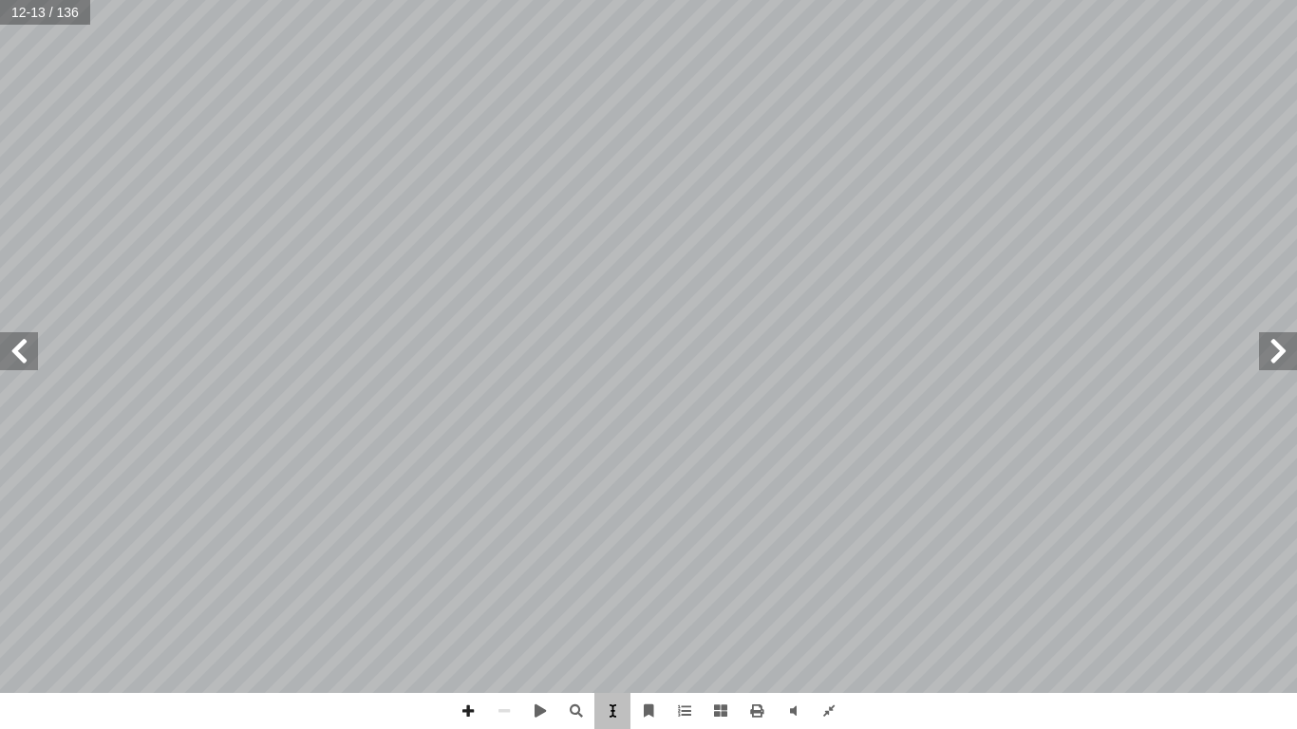
click at [621, 568] on span at bounding box center [612, 711] width 36 height 36
click at [828, 568] on span at bounding box center [829, 711] width 36 height 36
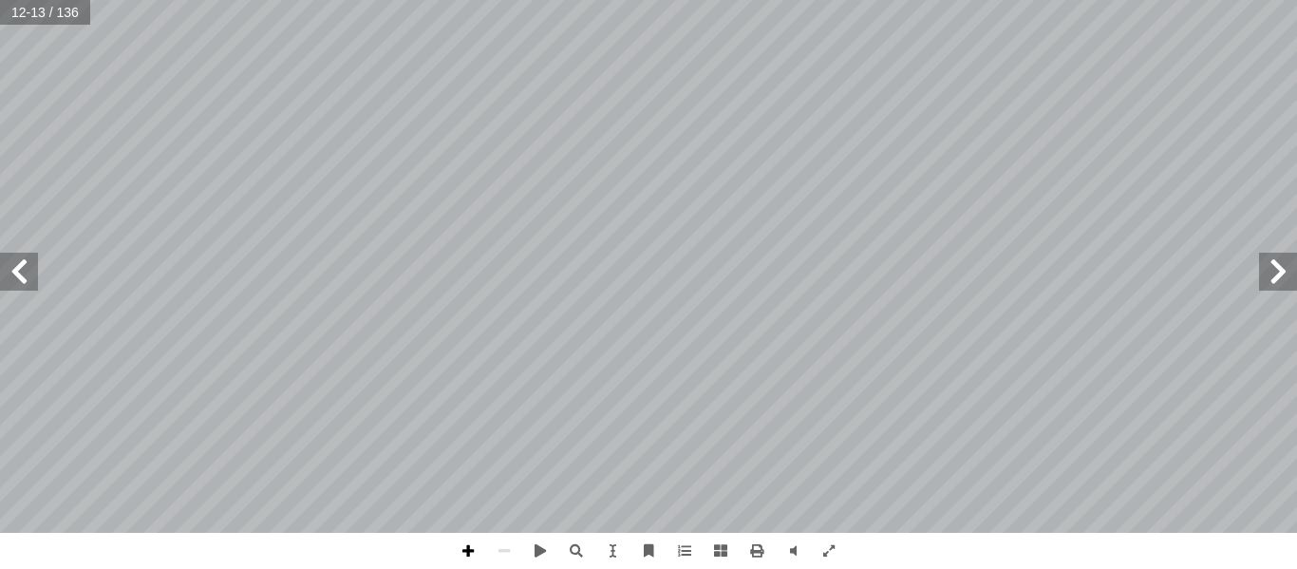
click at [477, 547] on span at bounding box center [468, 550] width 36 height 36
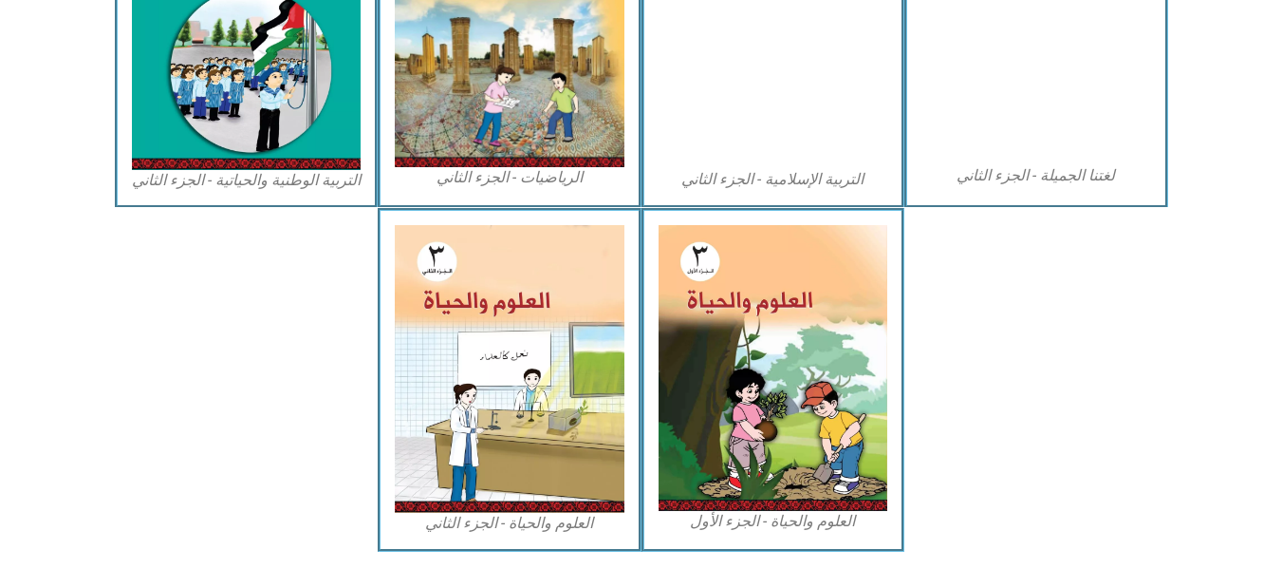
scroll to position [1071, 0]
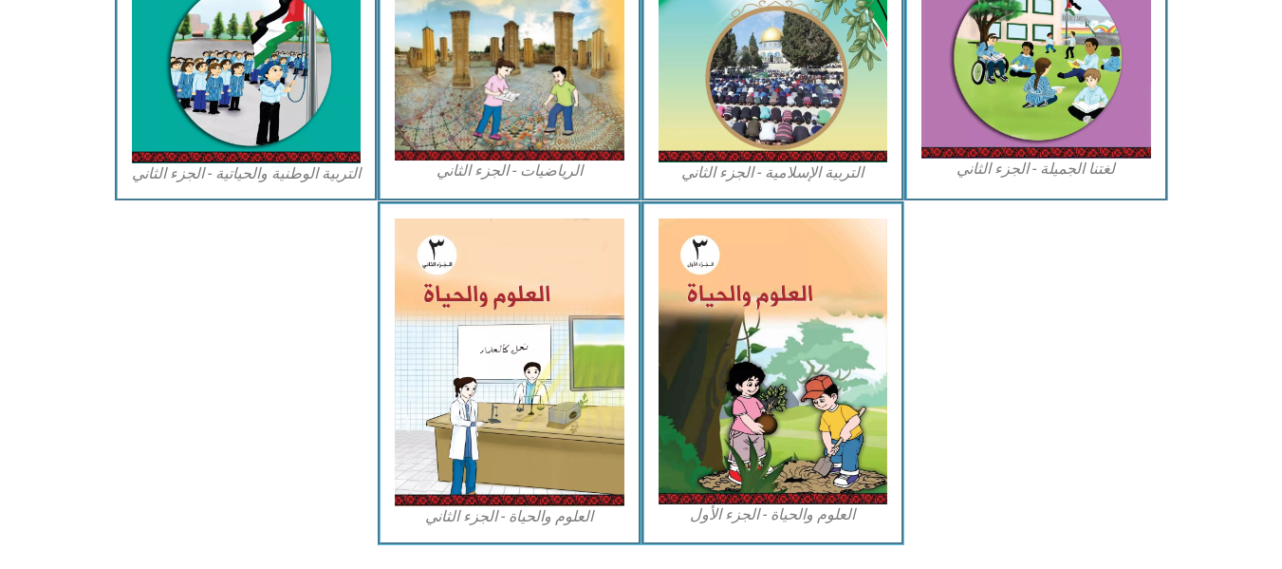
drag, startPoint x: 1296, startPoint y: 122, endPoint x: 1292, endPoint y: 459, distance: 337.0
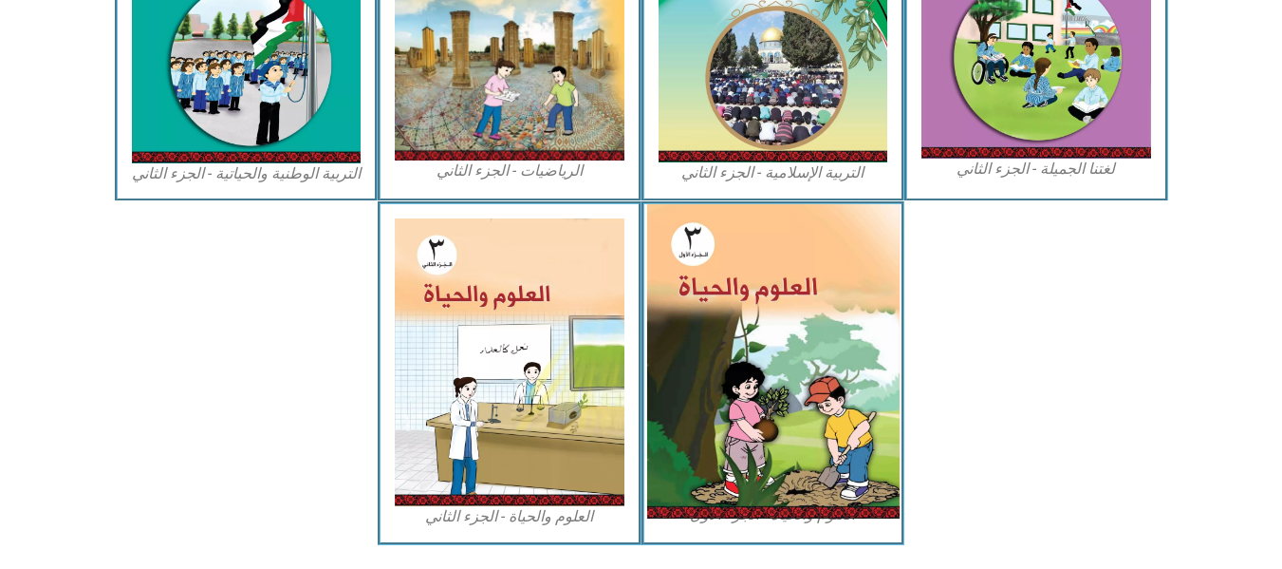
click at [797, 404] on img at bounding box center [772, 361] width 252 height 314
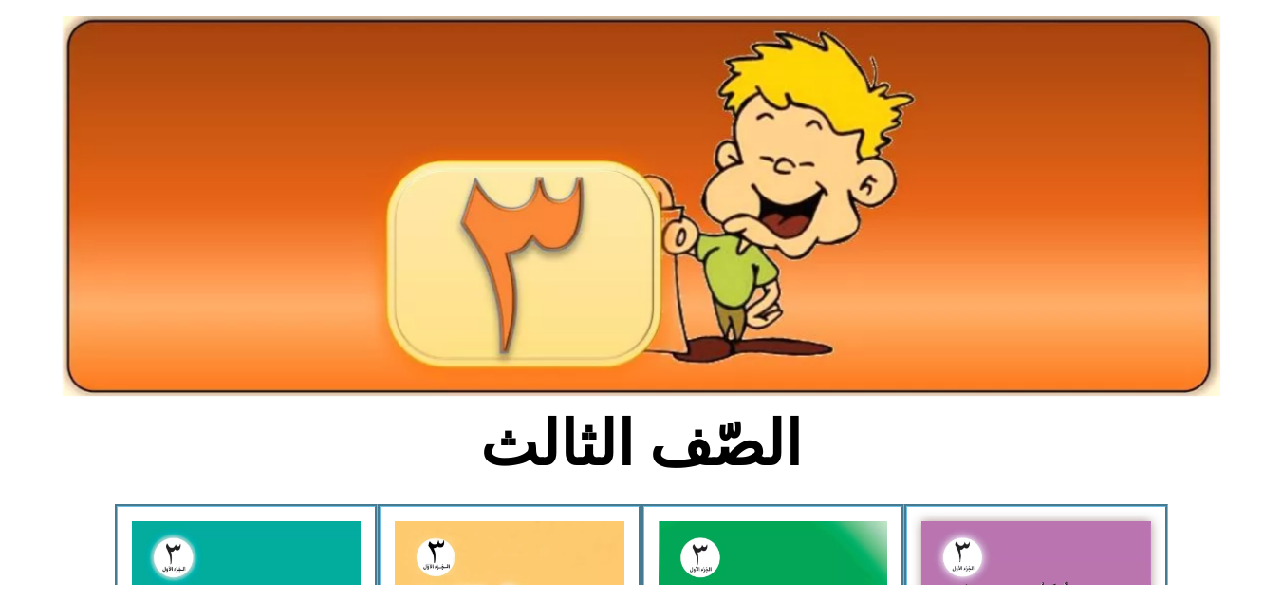
scroll to position [93, 0]
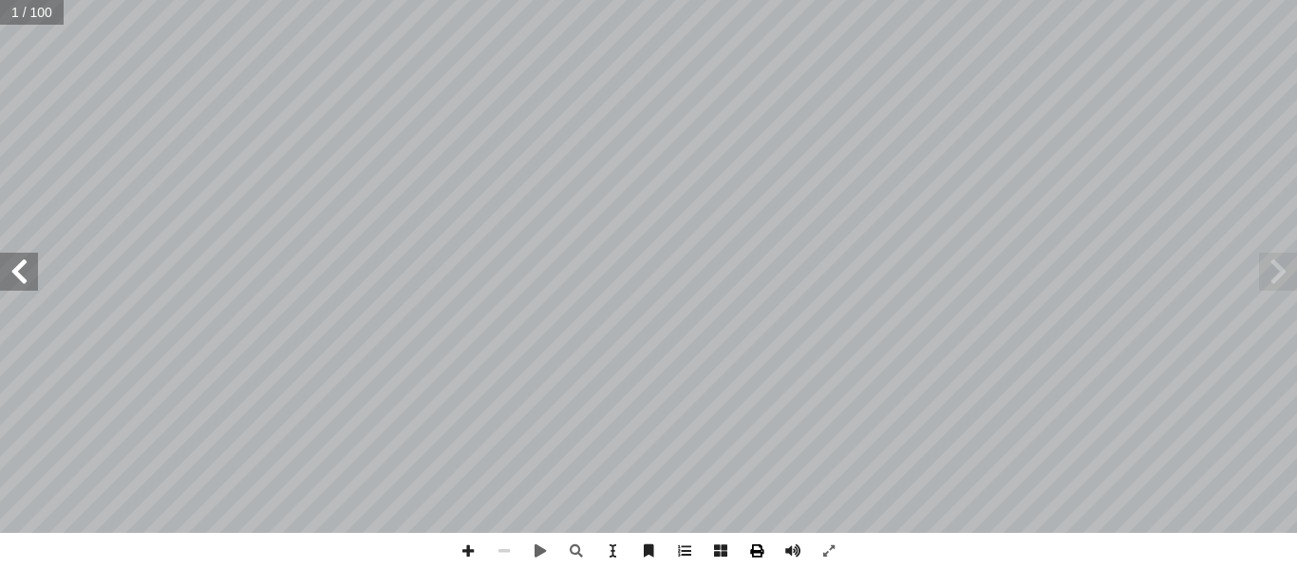
click at [755, 553] on span at bounding box center [756, 550] width 36 height 36
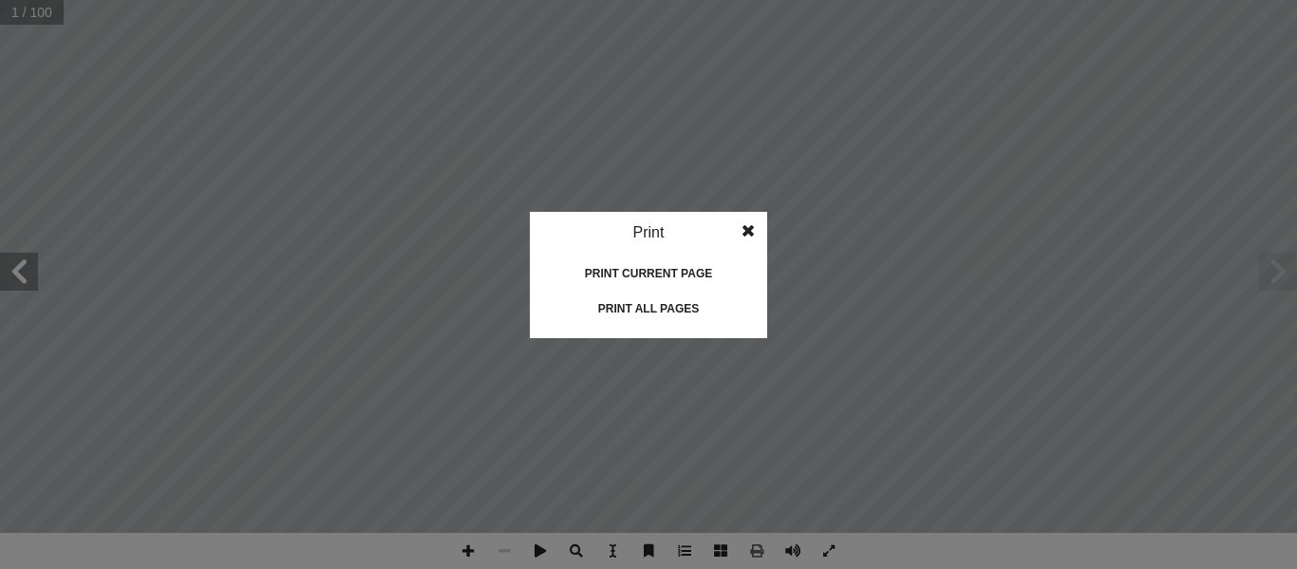
click at [754, 225] on span at bounding box center [748, 231] width 34 height 38
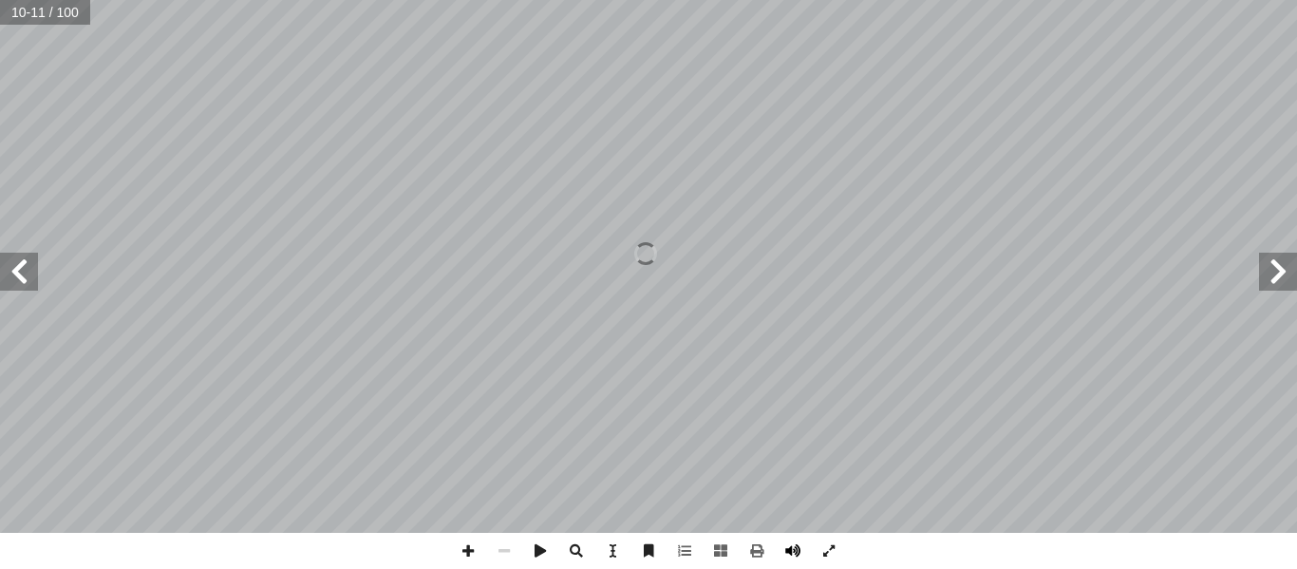
click at [783, 546] on span at bounding box center [792, 550] width 36 height 36
click at [40, 24] on input "text" at bounding box center [45, 12] width 90 height 25
click at [717, 547] on span at bounding box center [720, 550] width 36 height 36
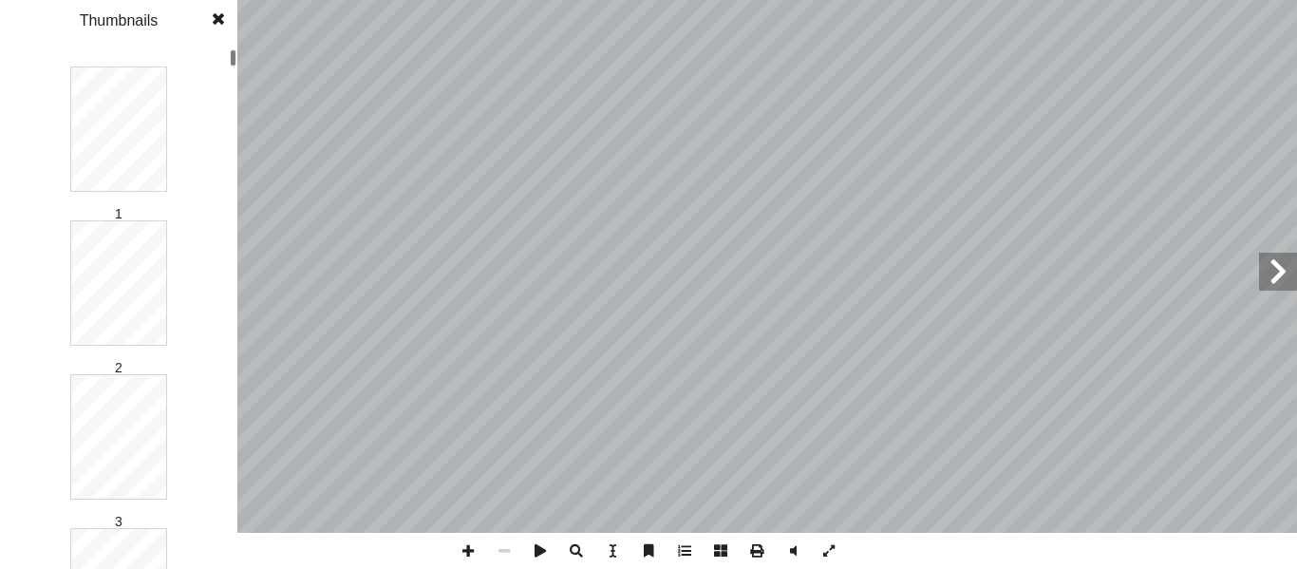
click at [717, 547] on span at bounding box center [720, 550] width 36 height 36
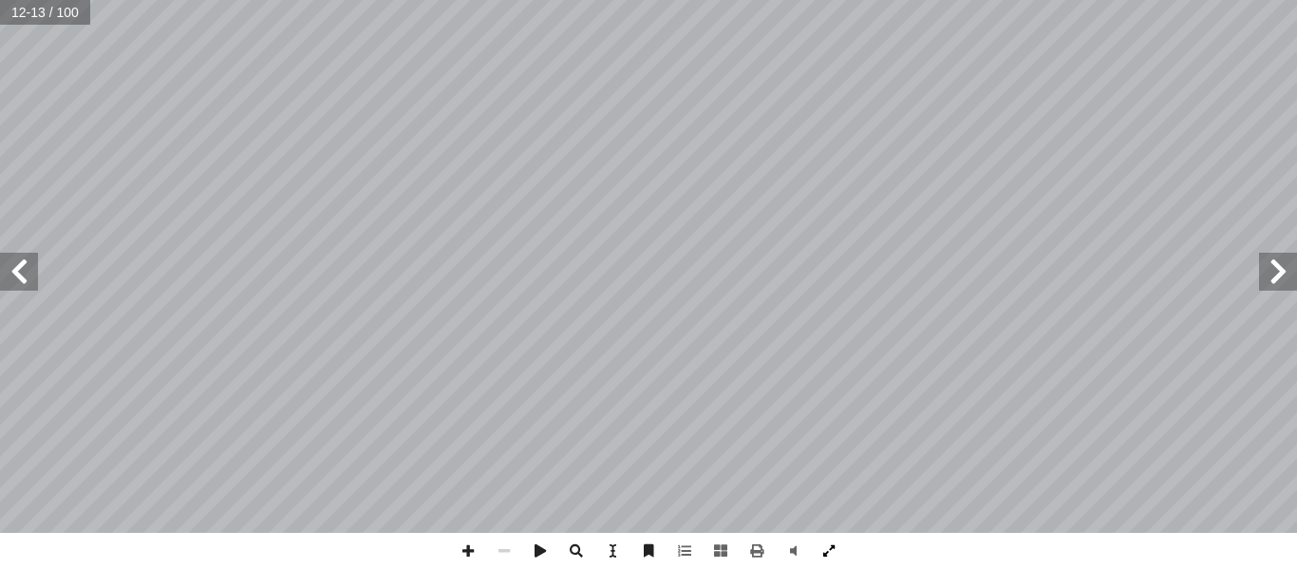
click at [832, 554] on span at bounding box center [829, 550] width 36 height 36
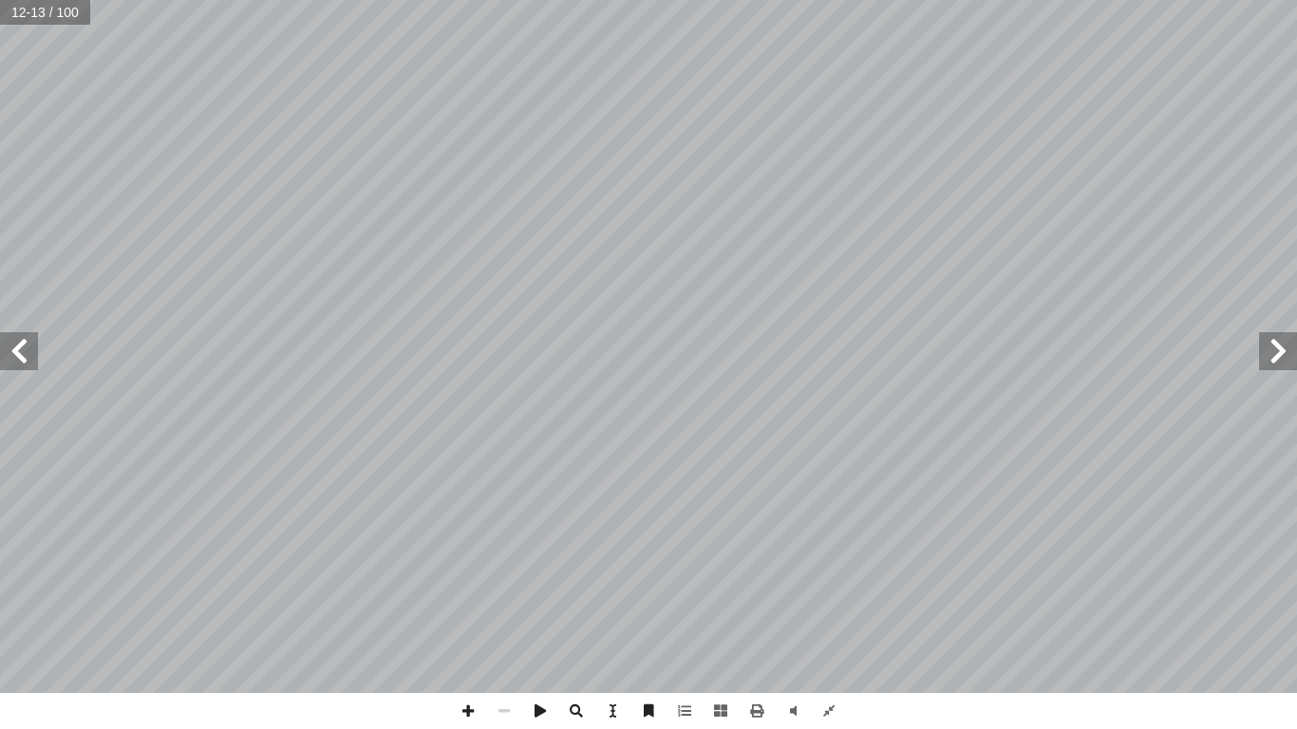
click at [1284, 359] on span at bounding box center [1278, 351] width 38 height 38
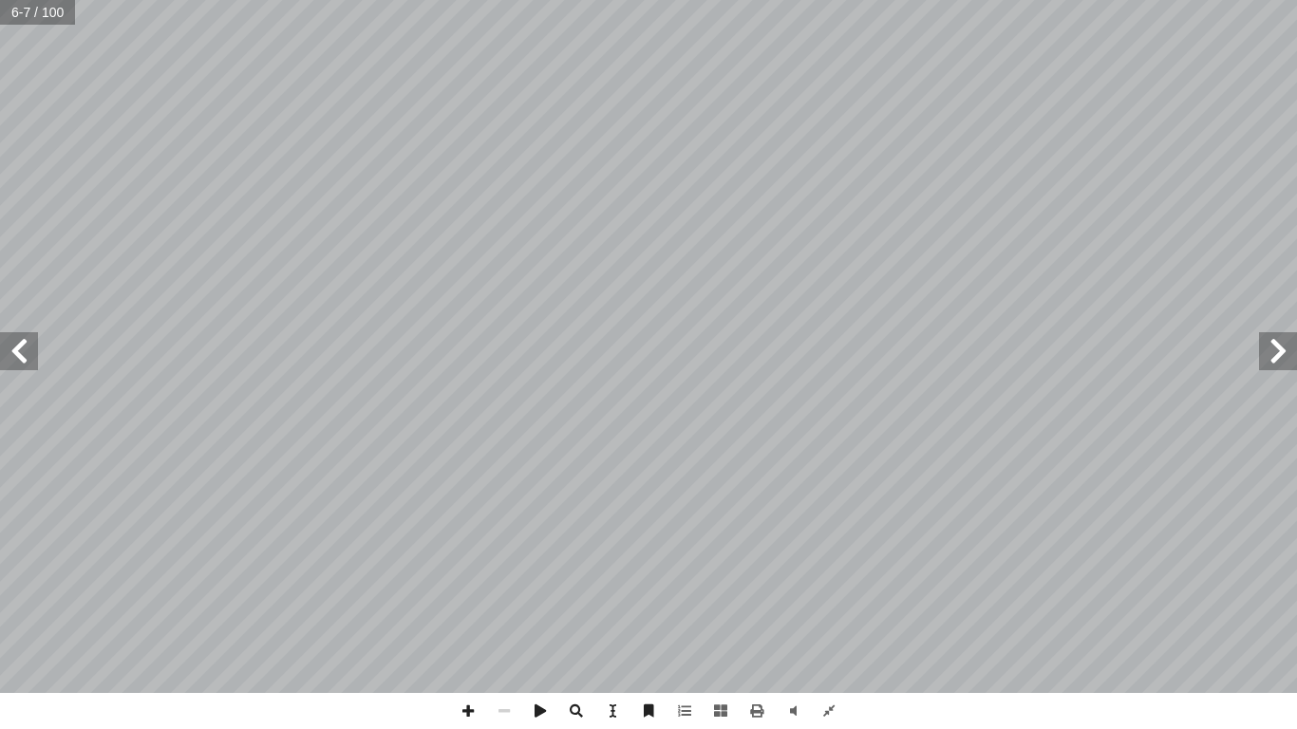
click at [1284, 359] on span at bounding box center [1278, 351] width 38 height 38
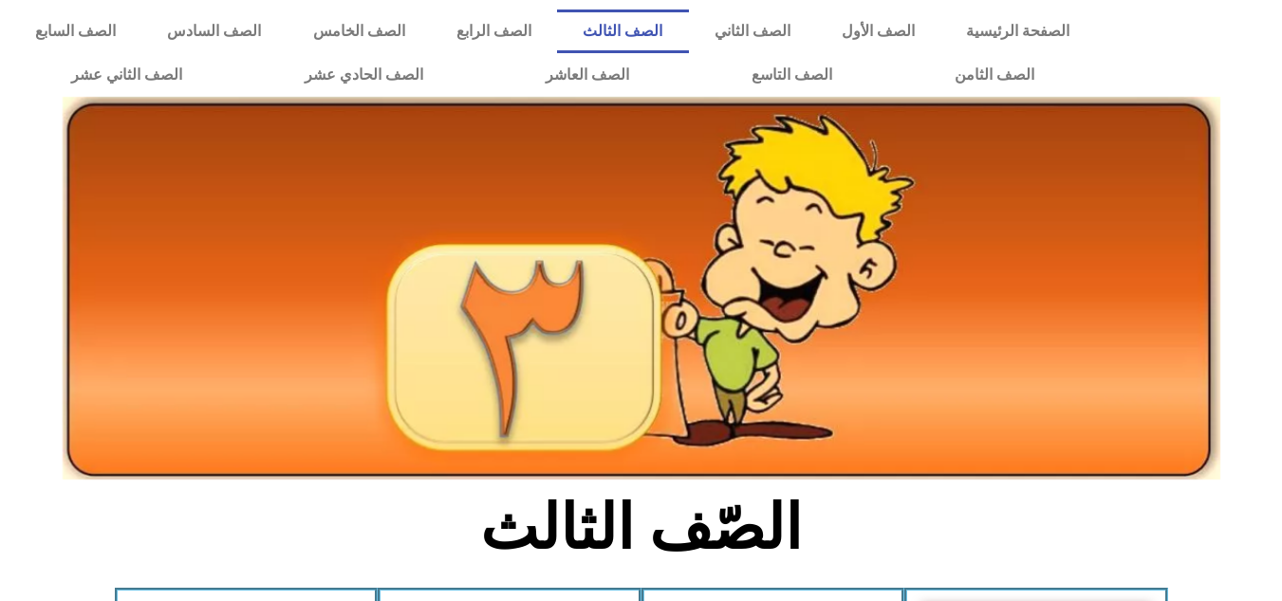
click at [28, 197] on icon at bounding box center [640, 211] width 1283 height 76
